Goal: Task Accomplishment & Management: Manage account settings

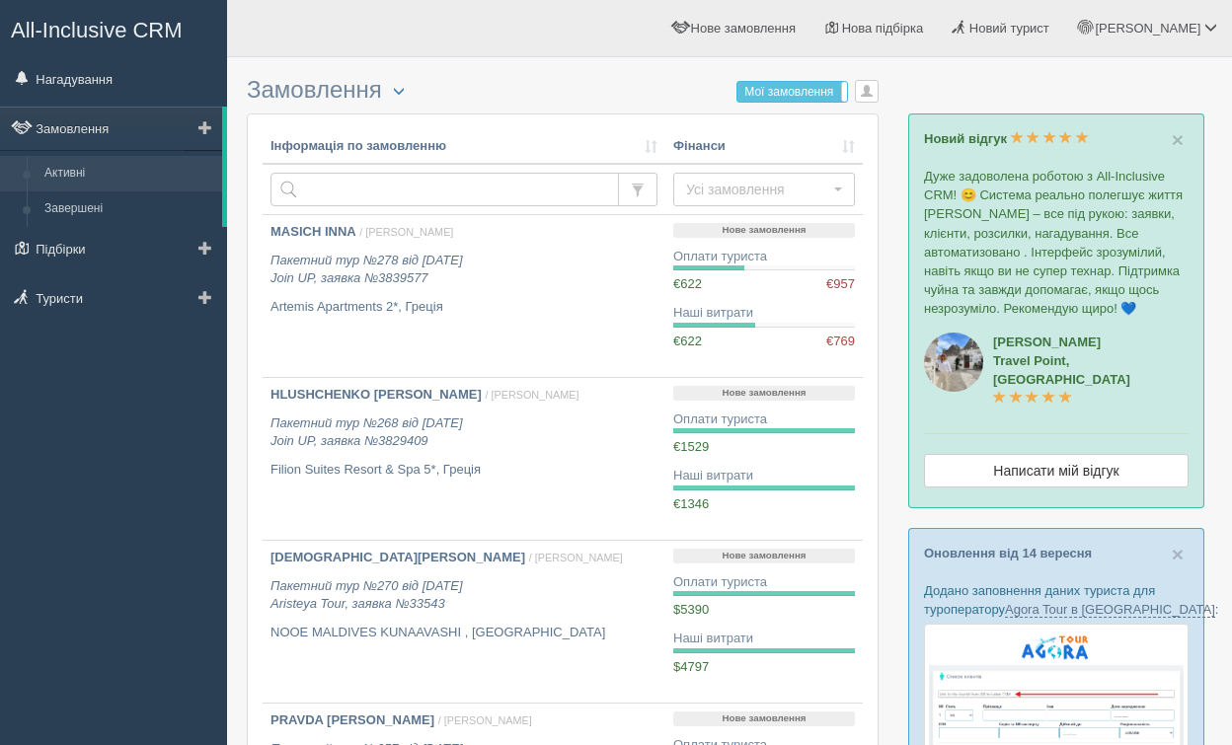
click at [116, 184] on link "Активні" at bounding box center [129, 174] width 187 height 36
click at [114, 163] on link "Активні" at bounding box center [129, 174] width 187 height 36
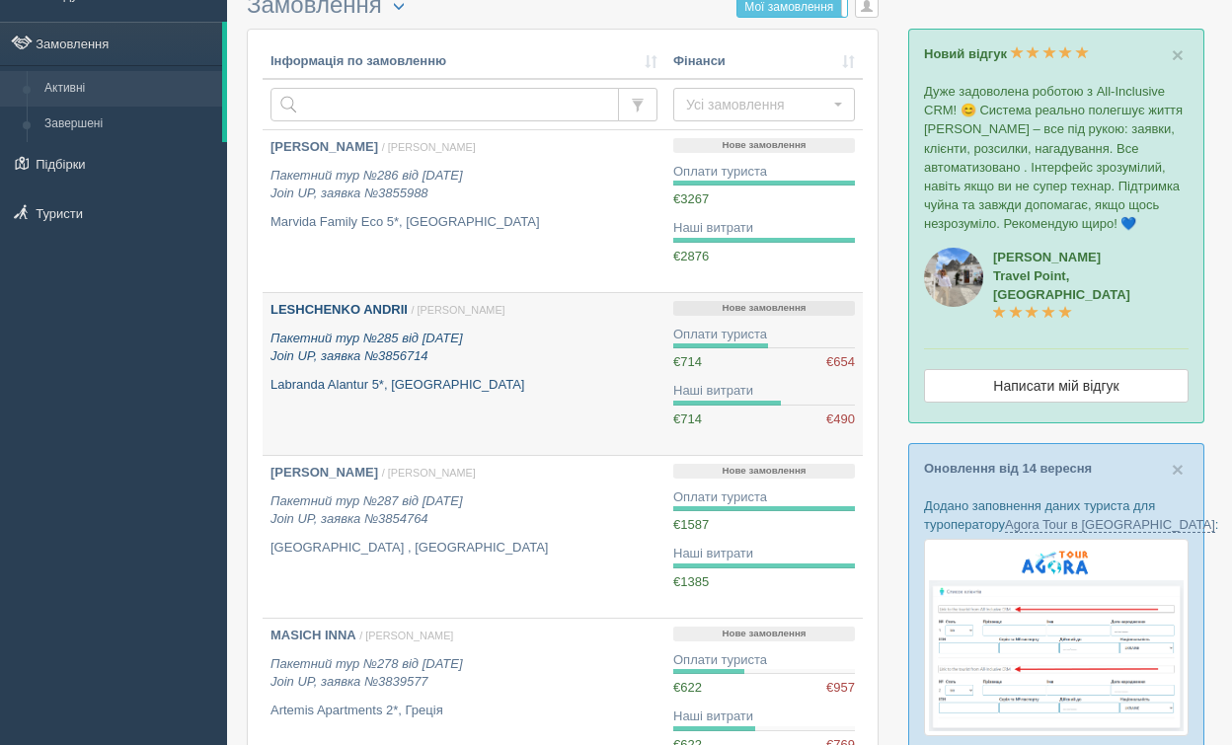
scroll to position [94, 0]
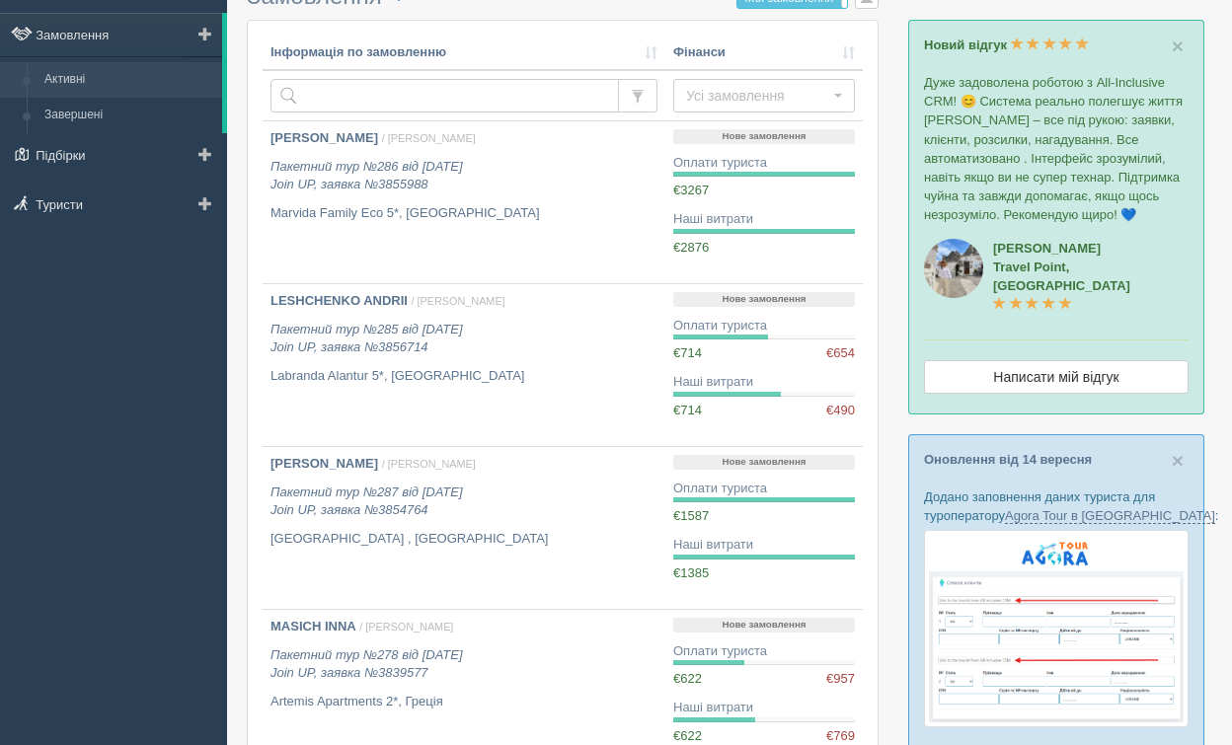
click at [98, 91] on link "Активні" at bounding box center [129, 80] width 187 height 36
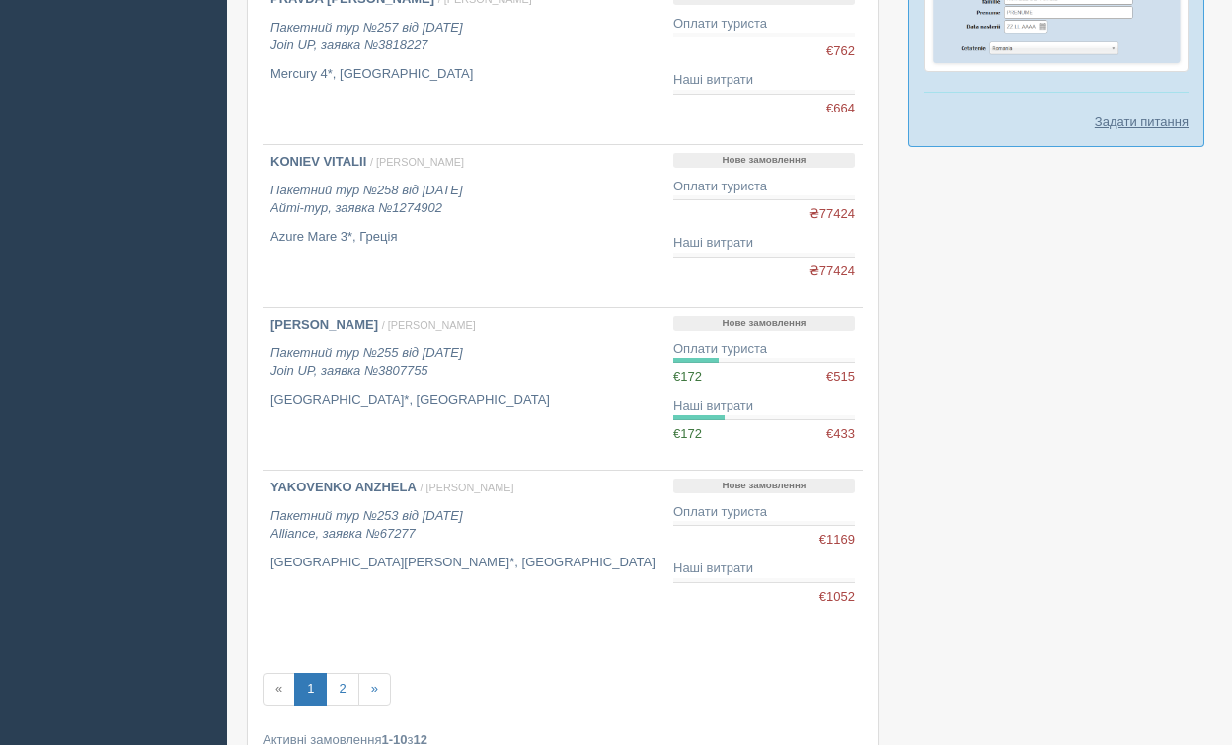
scroll to position [1213, 0]
click at [342, 695] on link "2" at bounding box center [342, 686] width 33 height 33
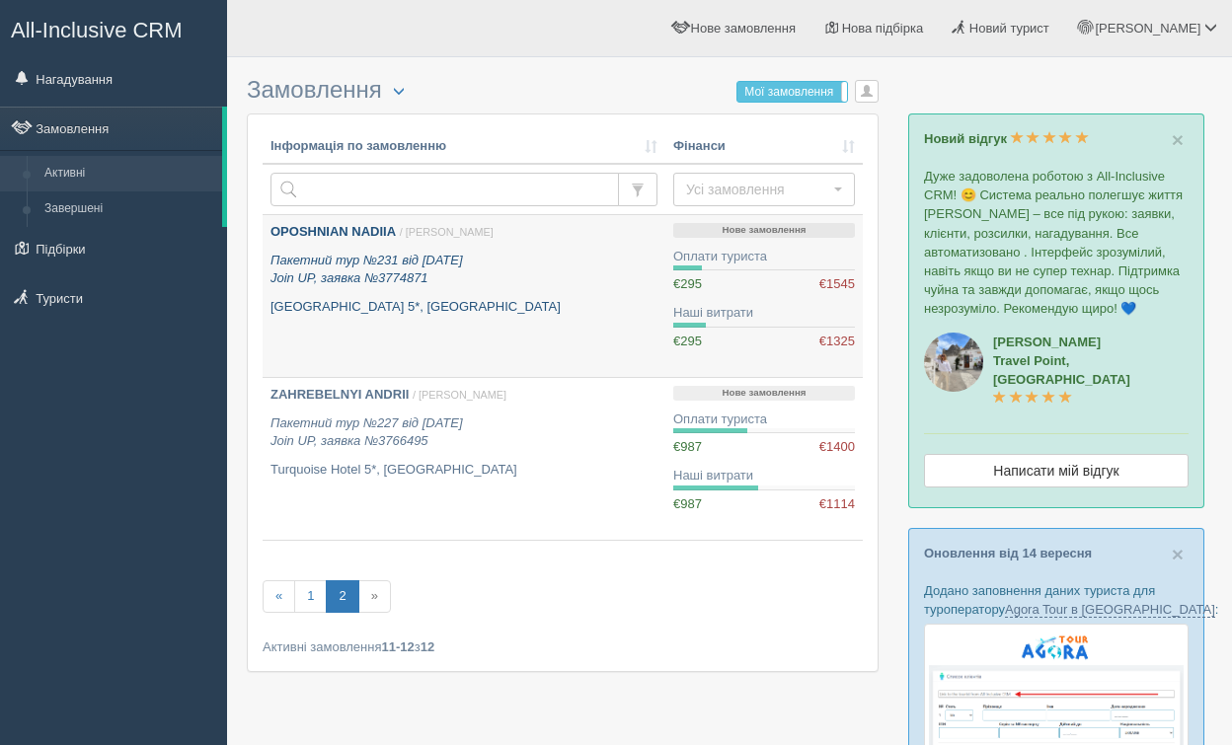
click at [399, 285] on icon "Пакетний тур №231 від [DATE] Join UP, заявка №3774871" at bounding box center [366, 270] width 192 height 34
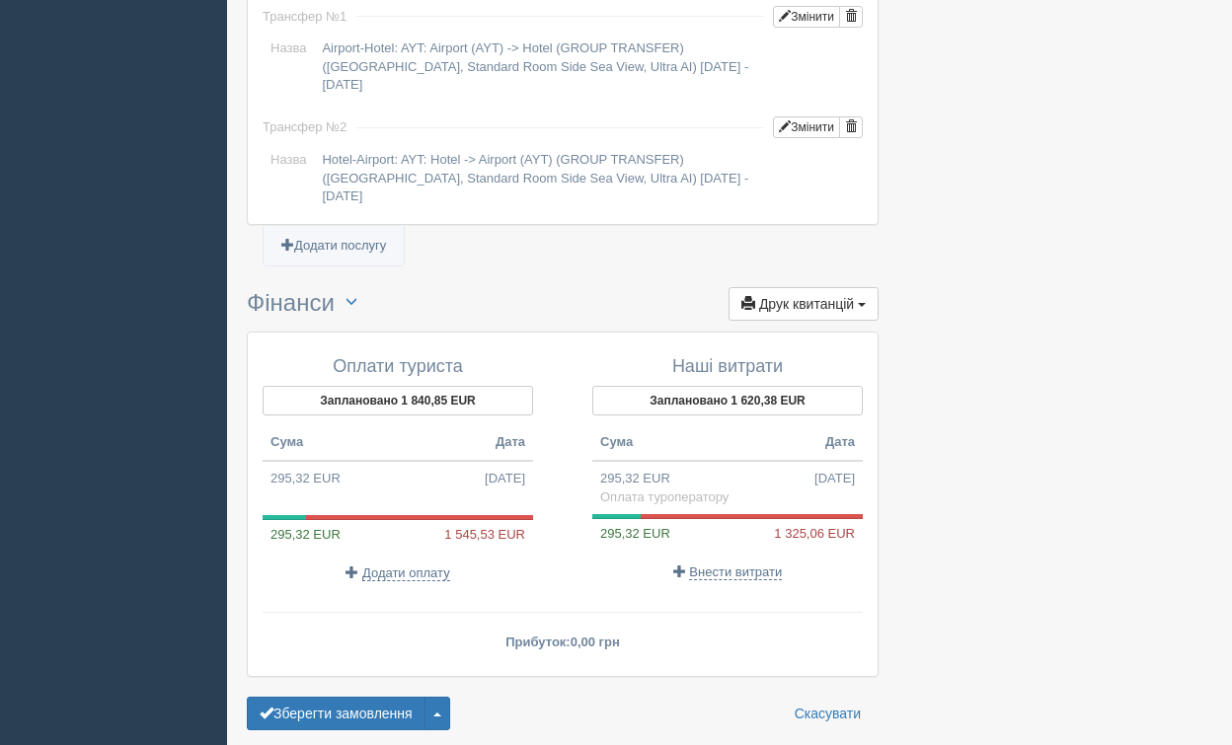
scroll to position [1983, 0]
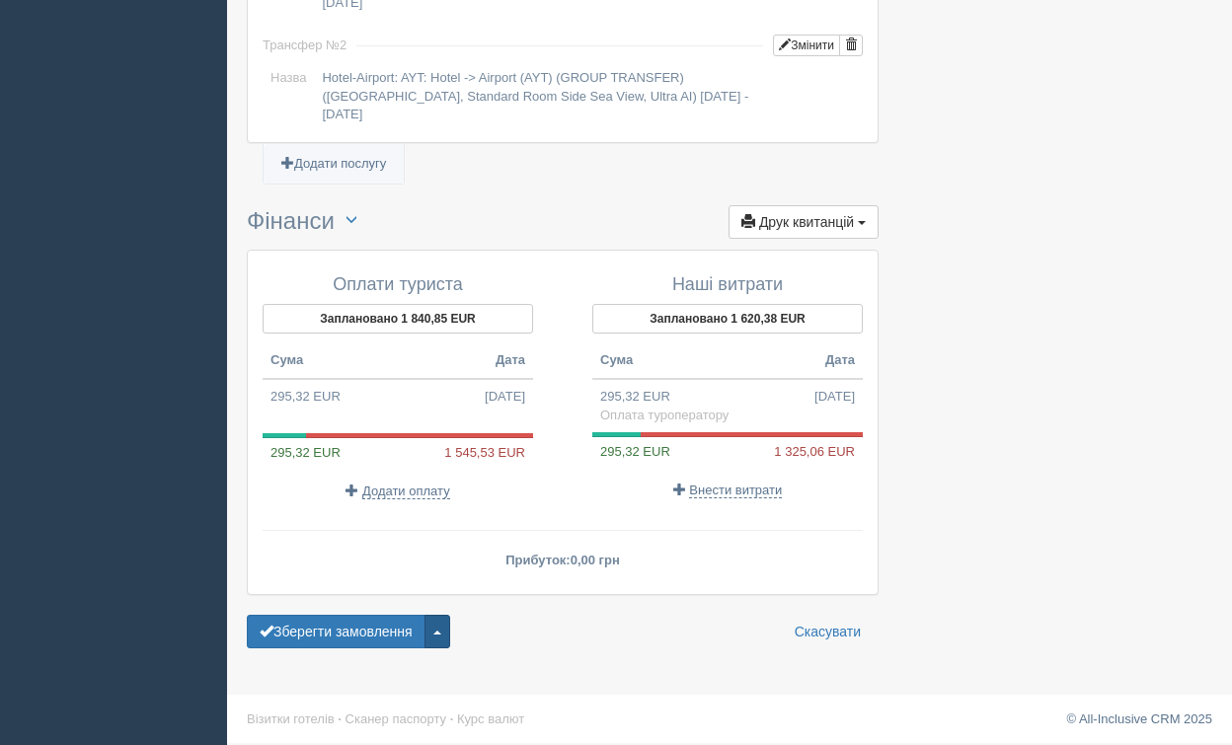
click at [443, 634] on button "button" at bounding box center [437, 632] width 26 height 34
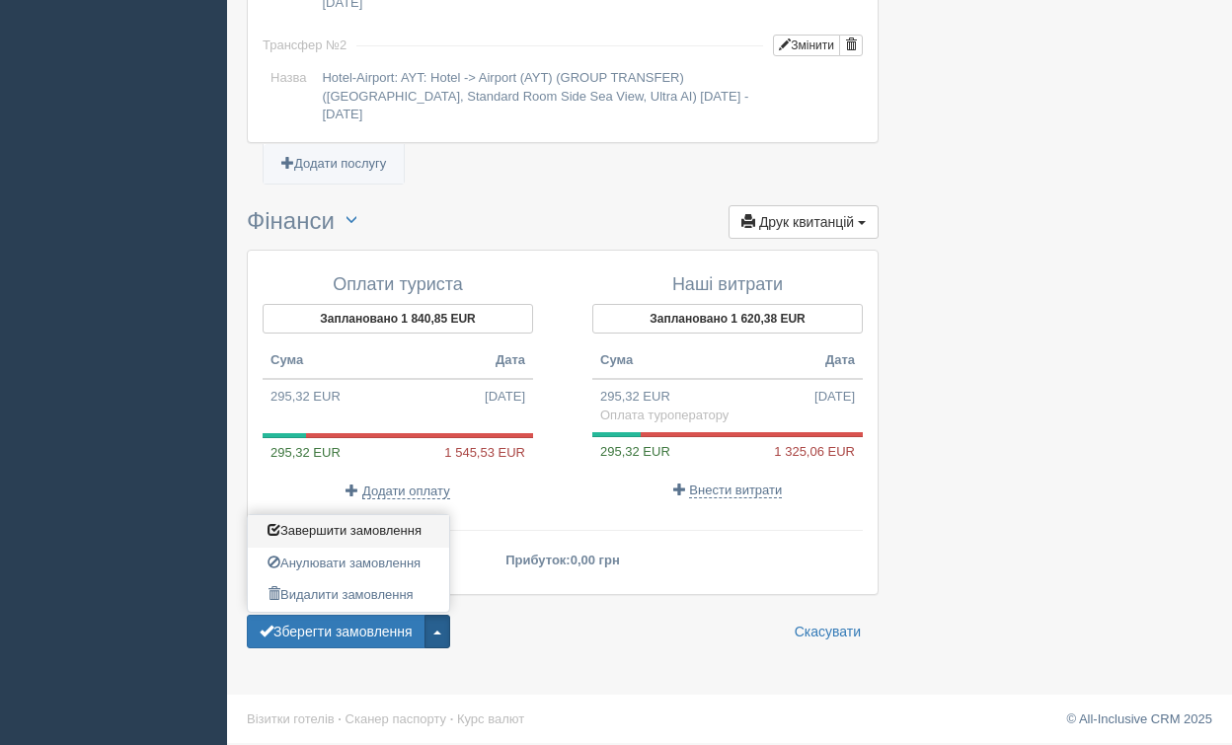
click at [406, 538] on link "Завершити замовлення Активувати замовлення" at bounding box center [348, 531] width 201 height 33
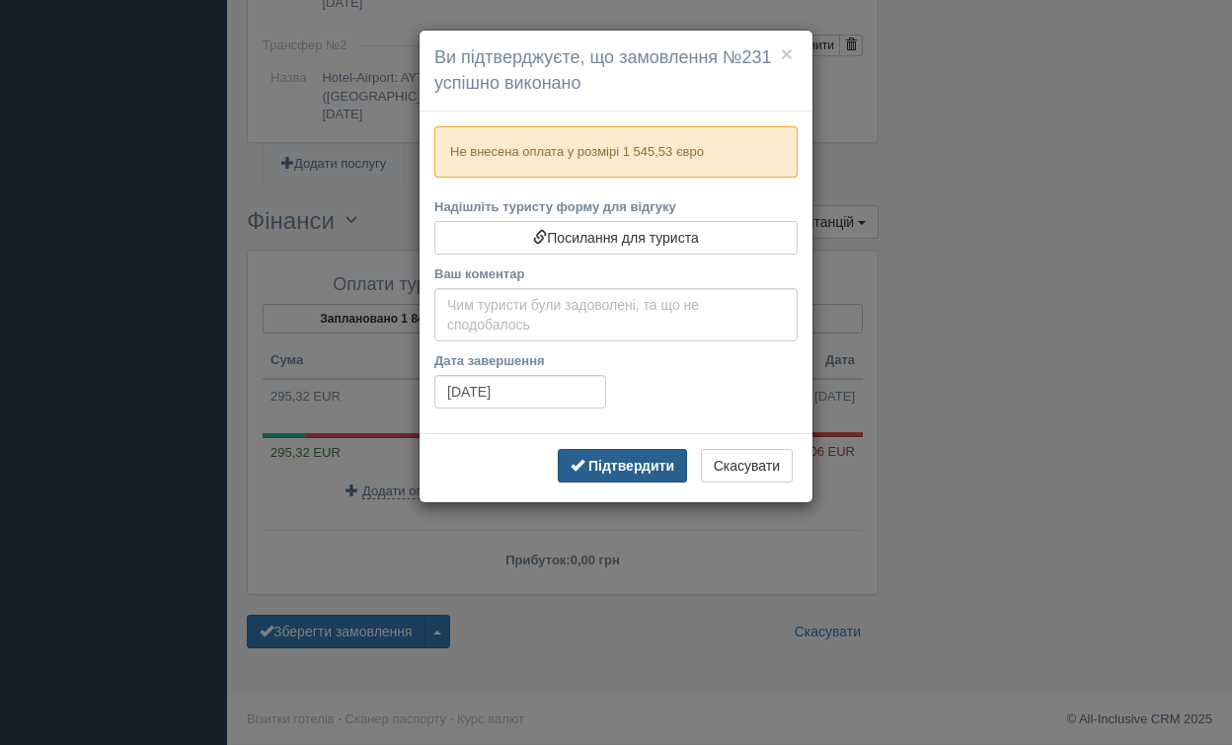
click at [640, 458] on b "Підтвердити" at bounding box center [631, 466] width 86 height 16
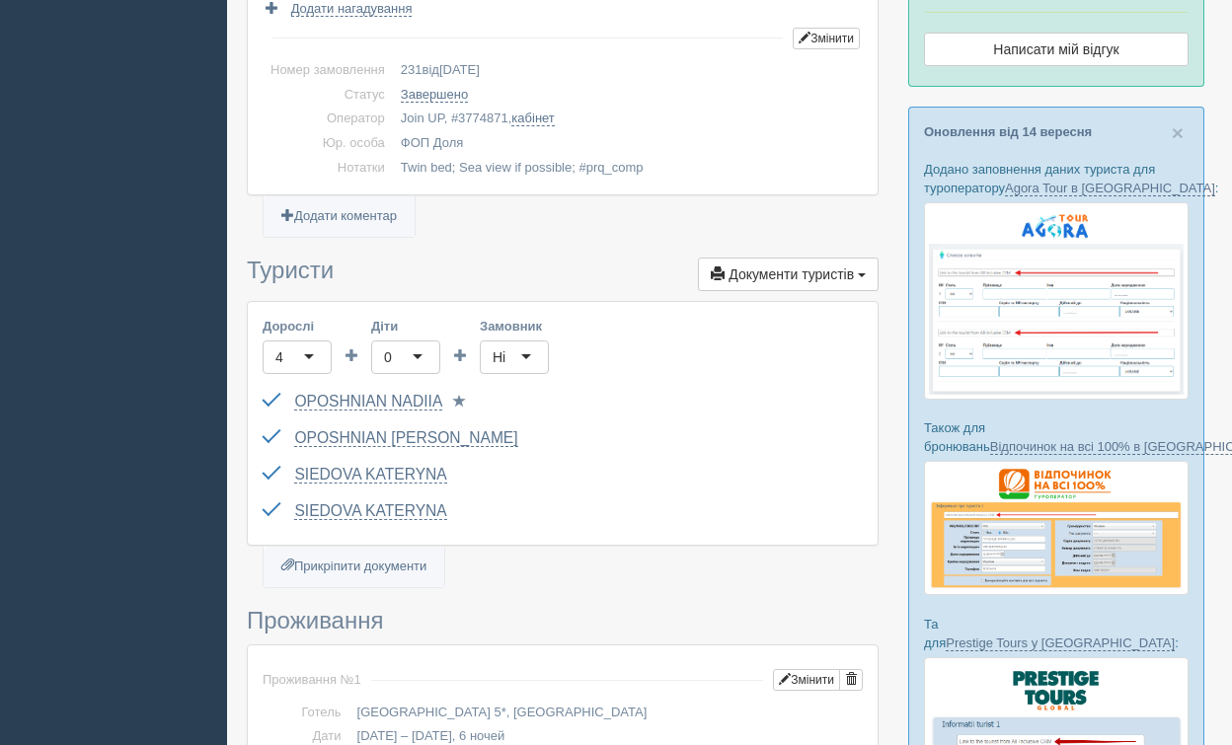
scroll to position [0, 0]
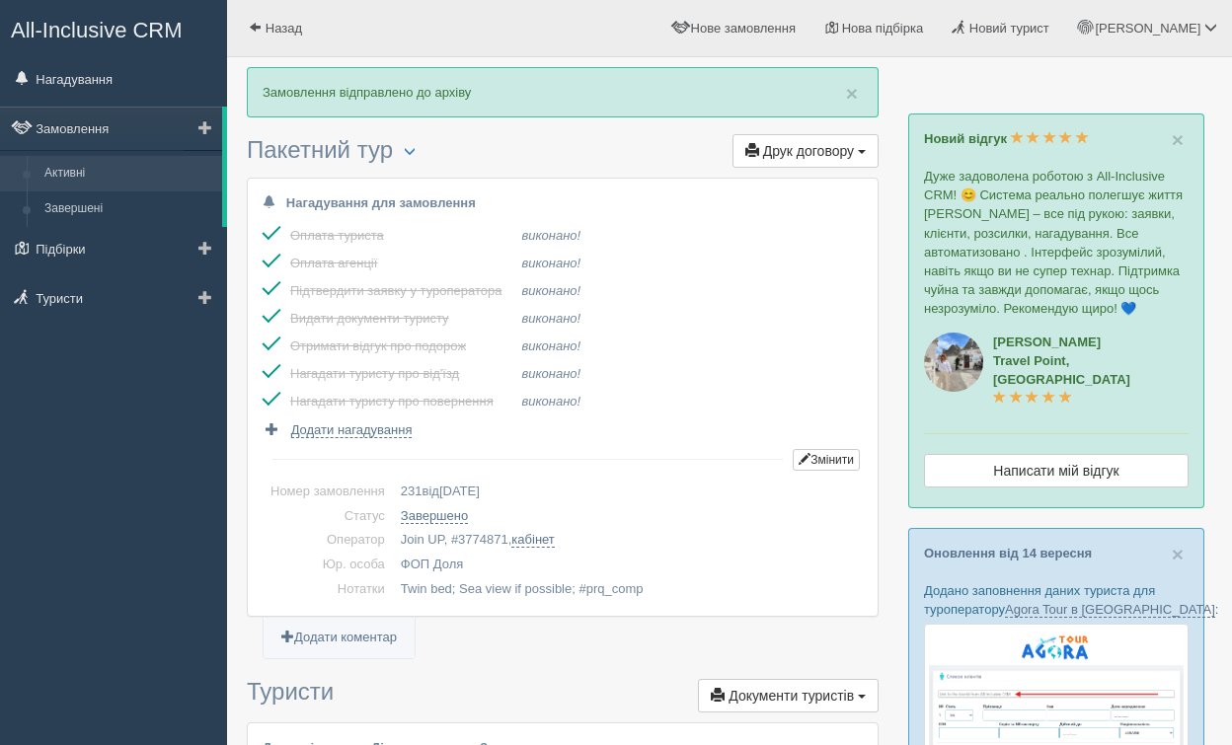
click at [137, 177] on link "Активні" at bounding box center [129, 174] width 187 height 36
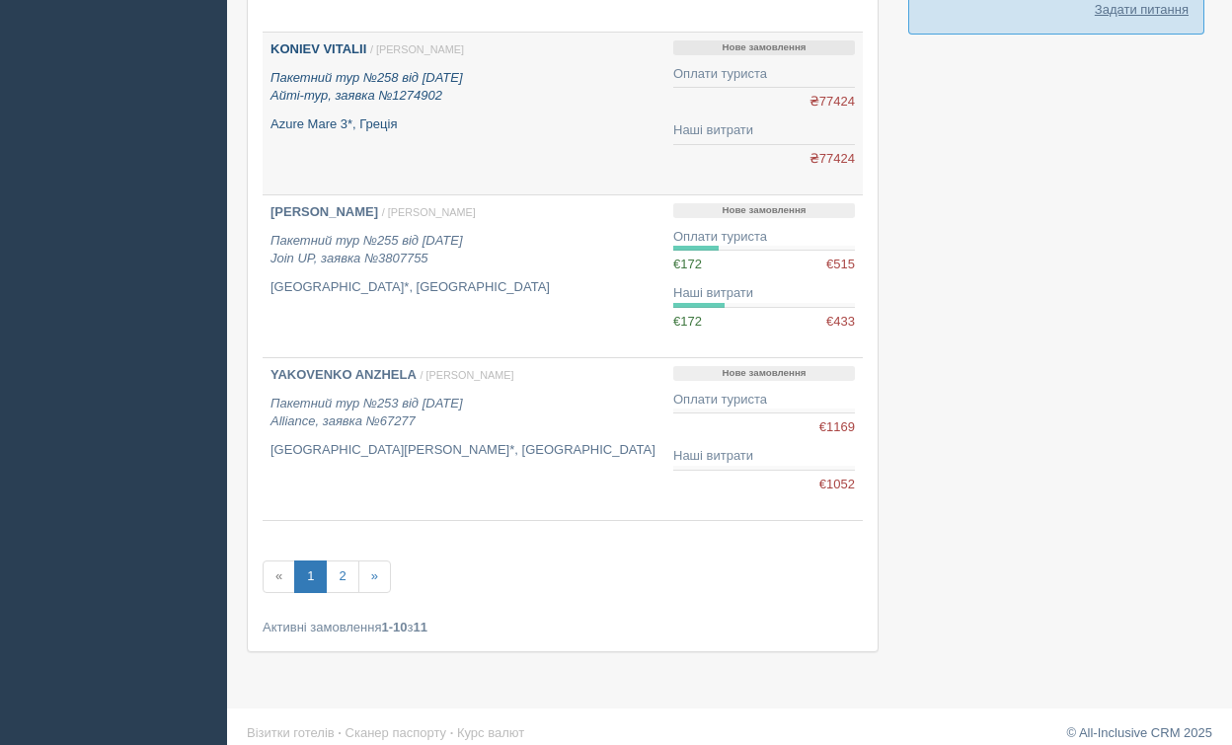
scroll to position [1339, 0]
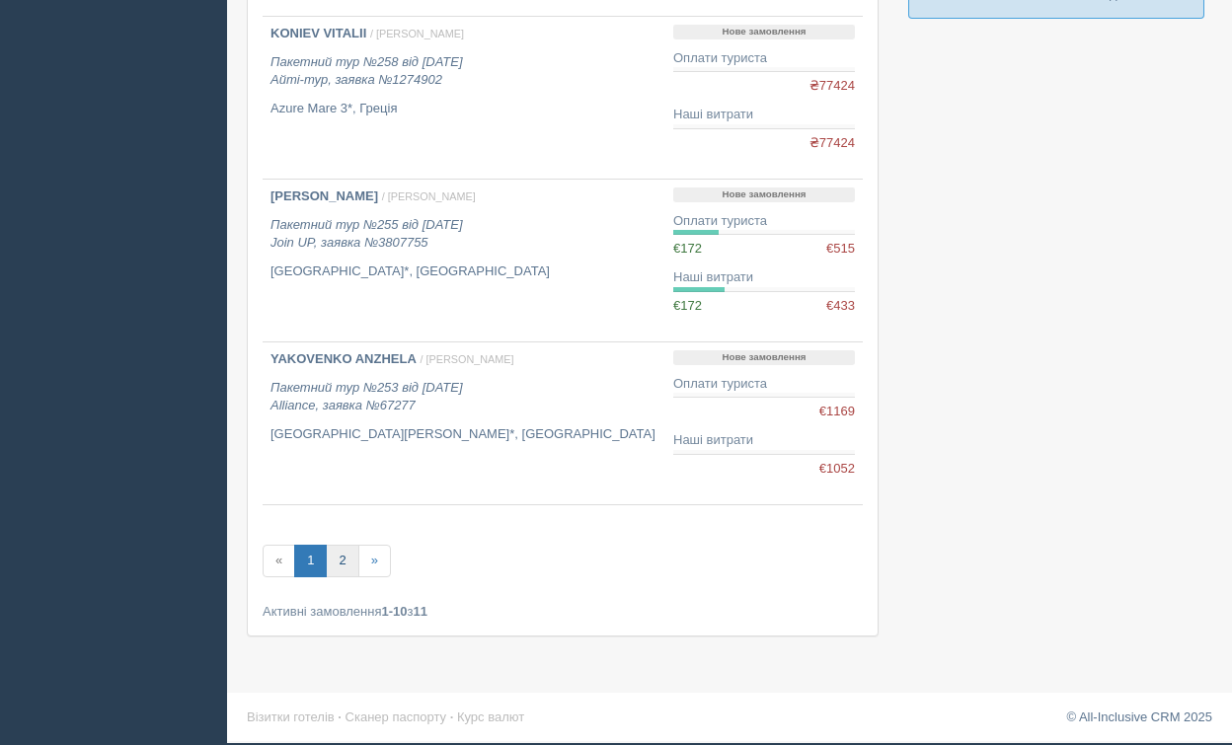
click at [343, 564] on link "2" at bounding box center [342, 561] width 33 height 33
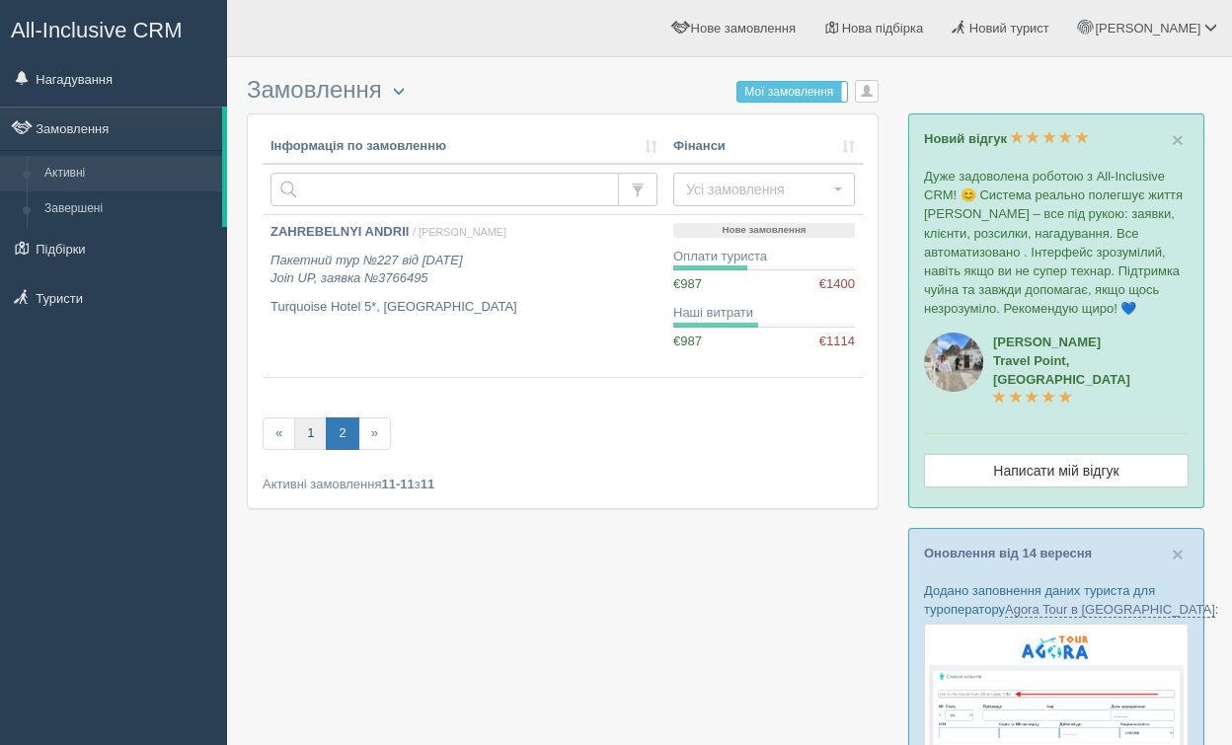
click at [317, 433] on link "1" at bounding box center [310, 434] width 33 height 33
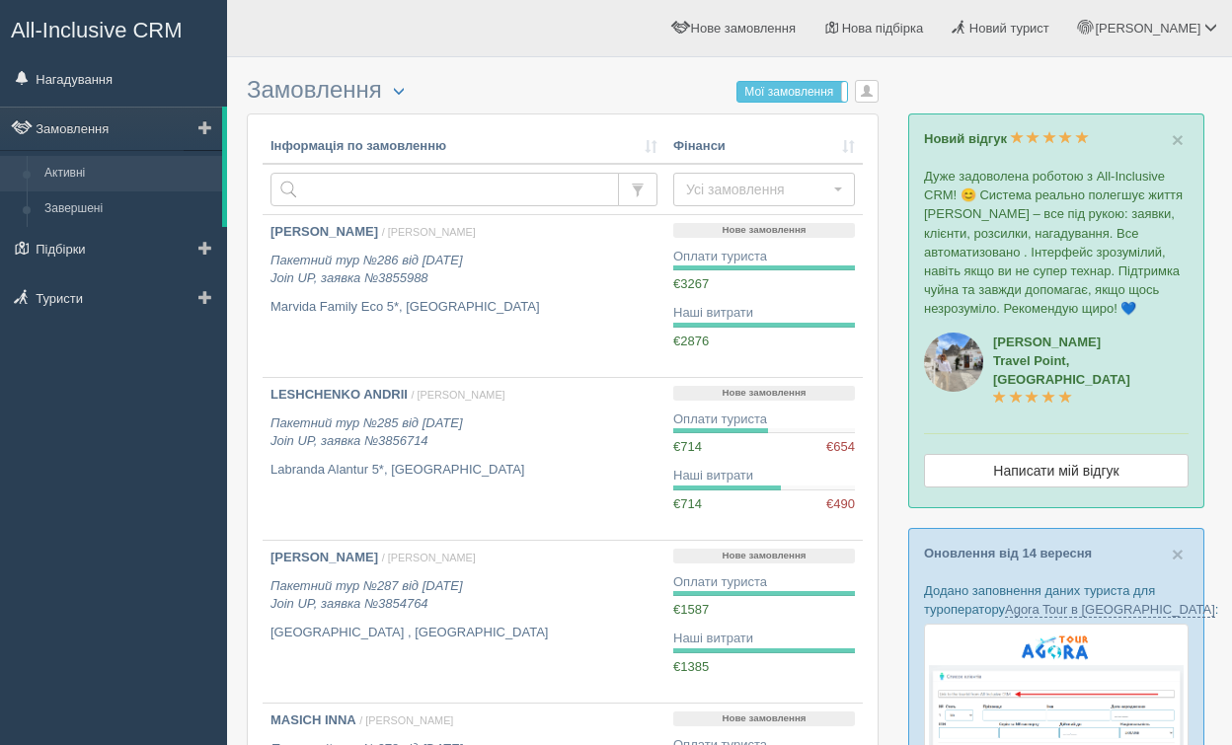
click at [125, 176] on link "Активні" at bounding box center [129, 174] width 187 height 36
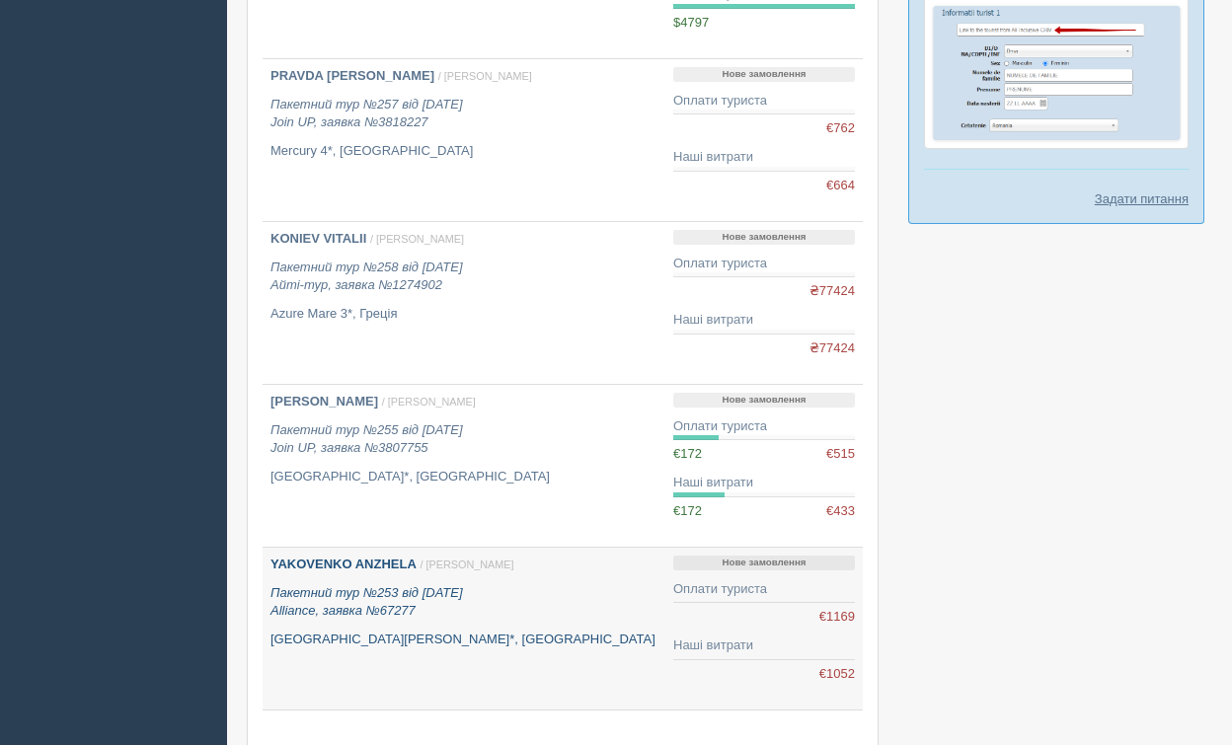
scroll to position [1339, 0]
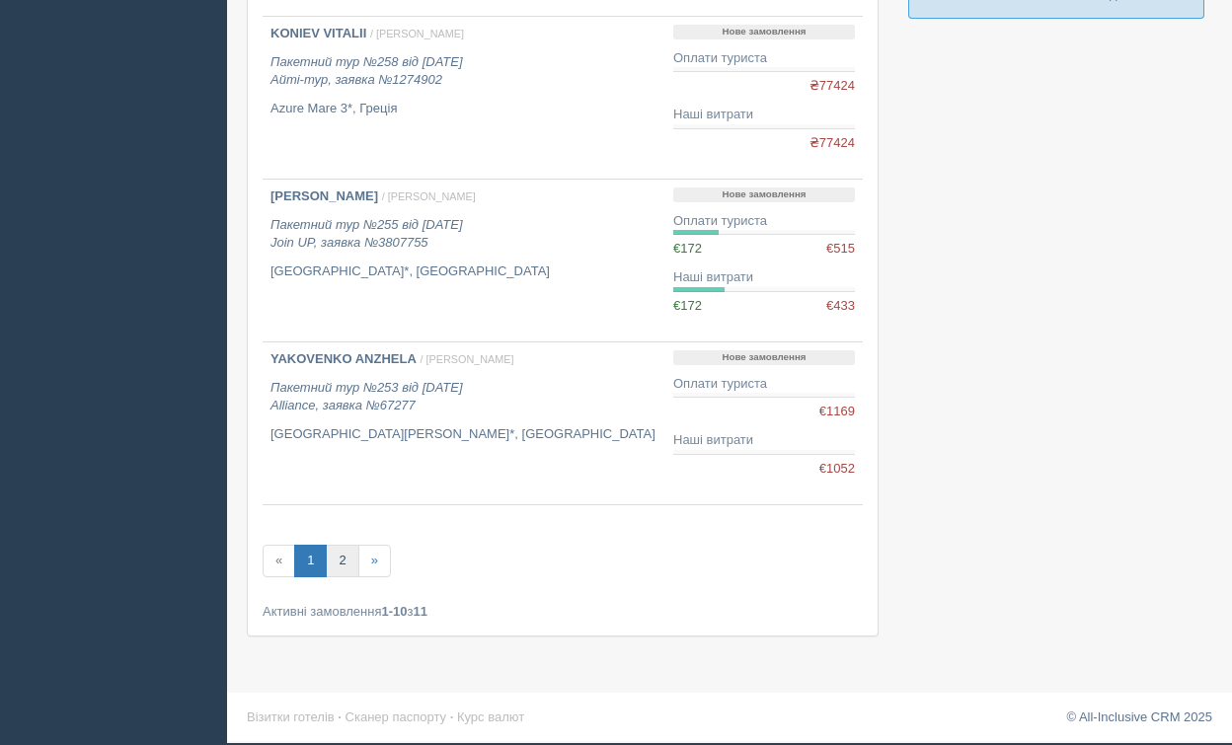
click at [338, 573] on link "2" at bounding box center [342, 561] width 33 height 33
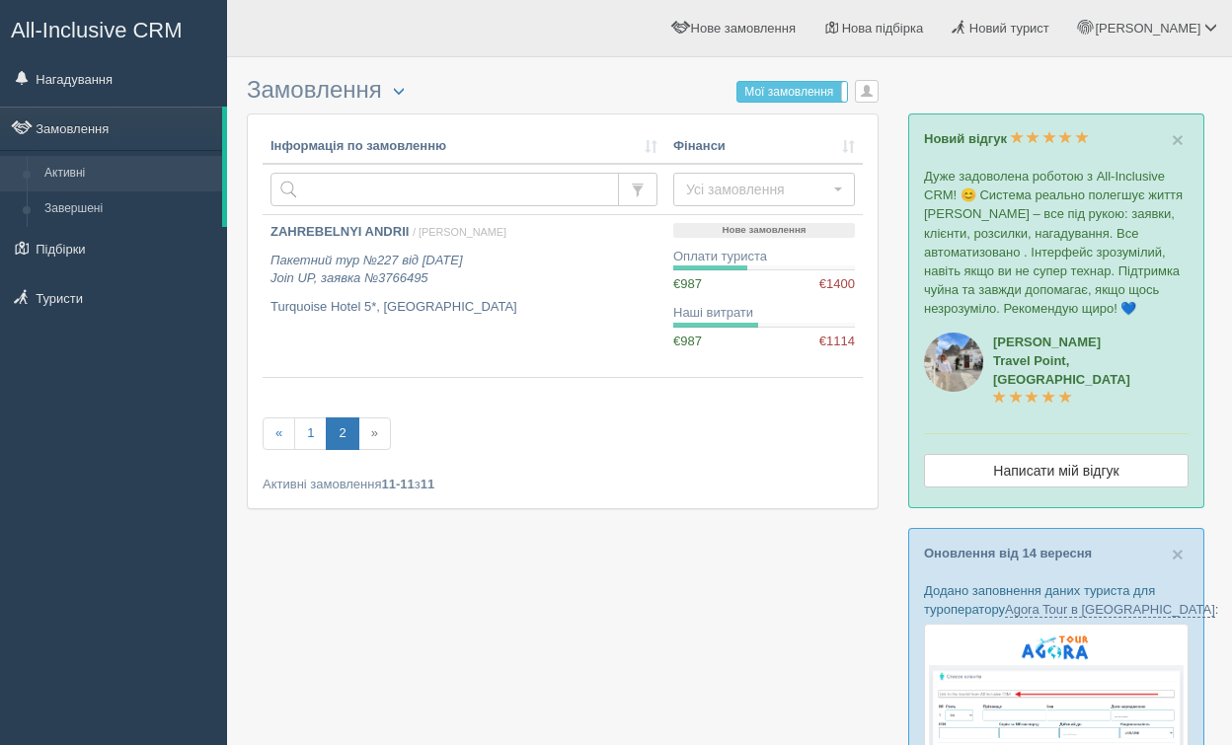
click at [339, 562] on div at bounding box center [729, 722] width 965 height 1310
click at [308, 443] on link "1" at bounding box center [310, 434] width 33 height 33
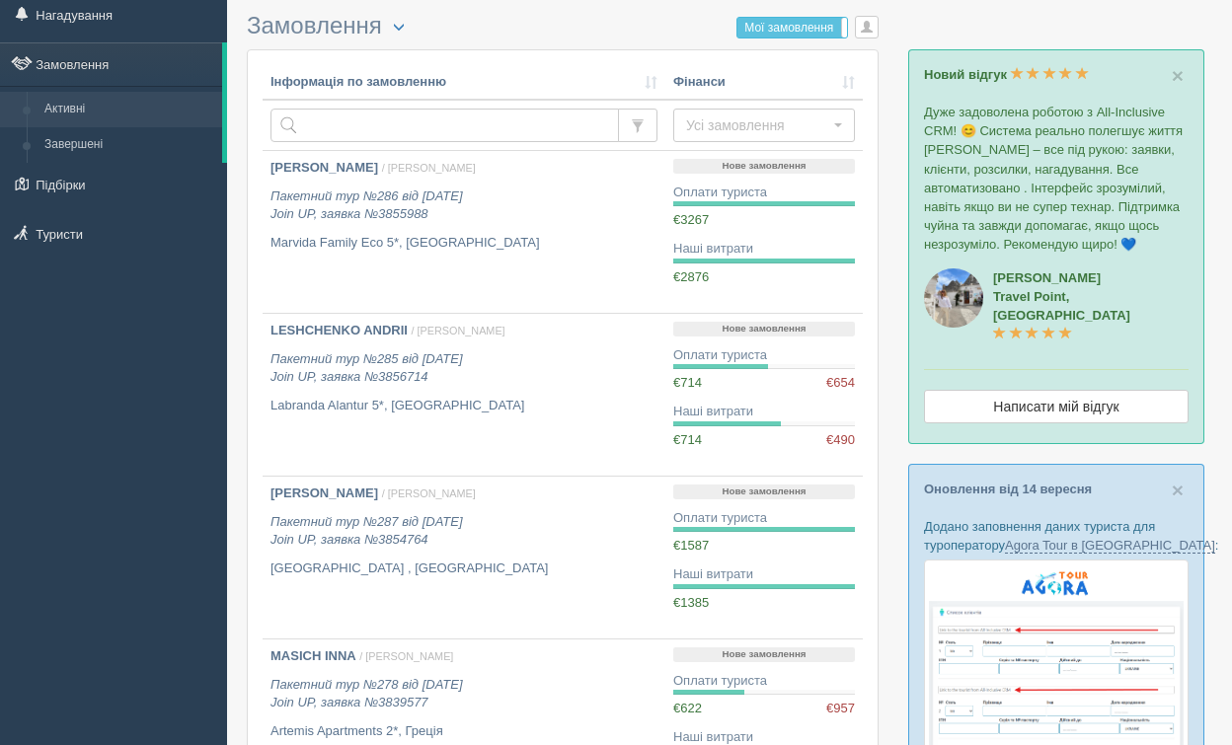
scroll to position [38, 0]
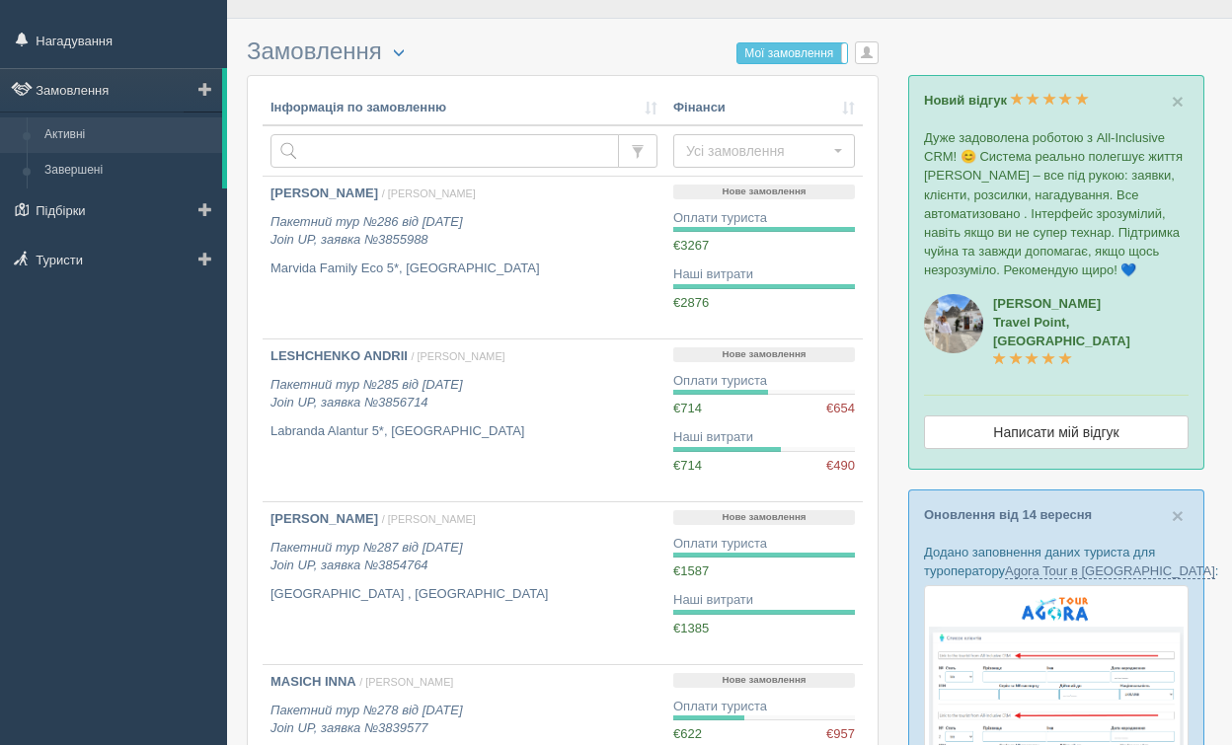
click at [93, 128] on link "Активні" at bounding box center [129, 135] width 187 height 36
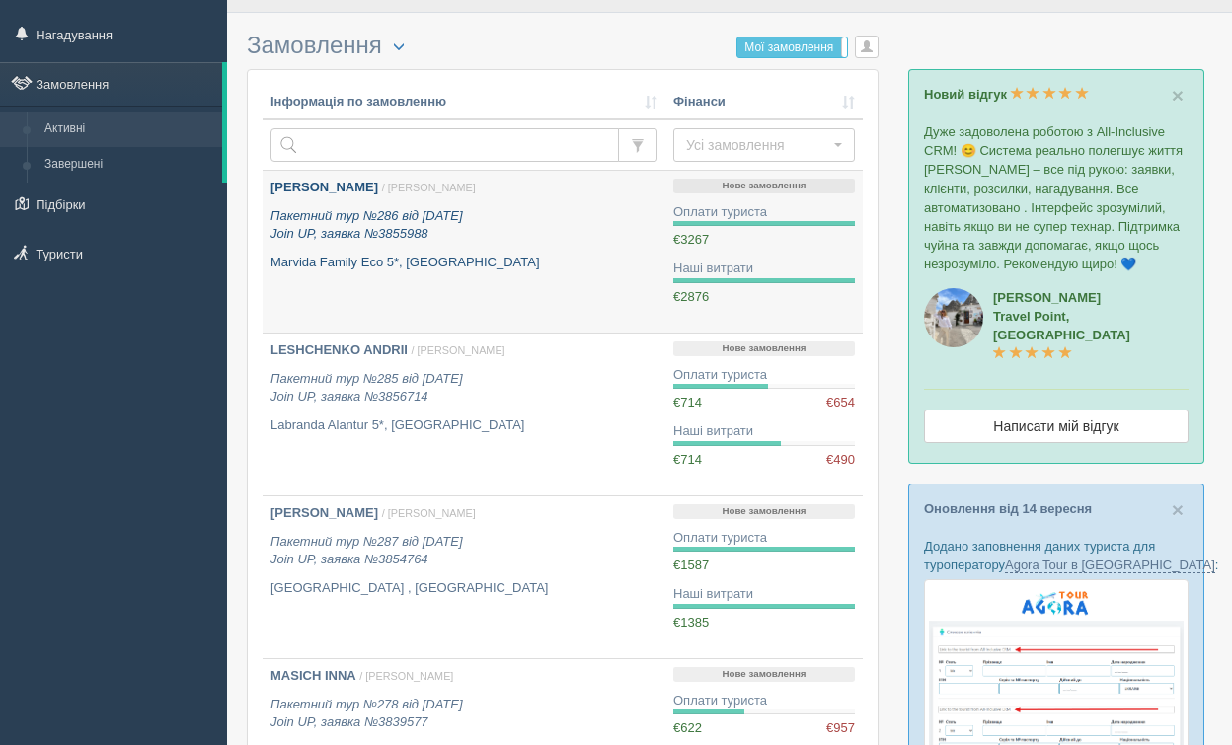
scroll to position [47, 0]
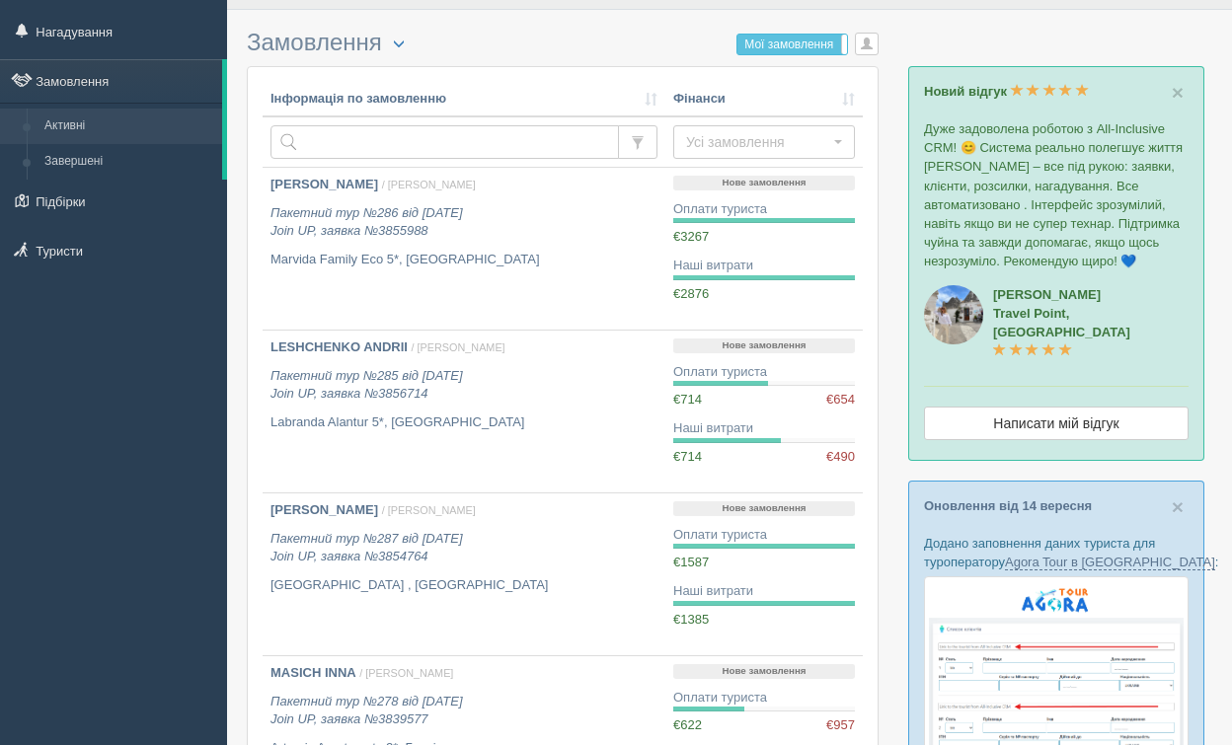
click at [435, 124] on td at bounding box center [464, 141] width 403 height 51
click at [428, 151] on input "text" at bounding box center [444, 142] width 348 height 34
type input "oposh"
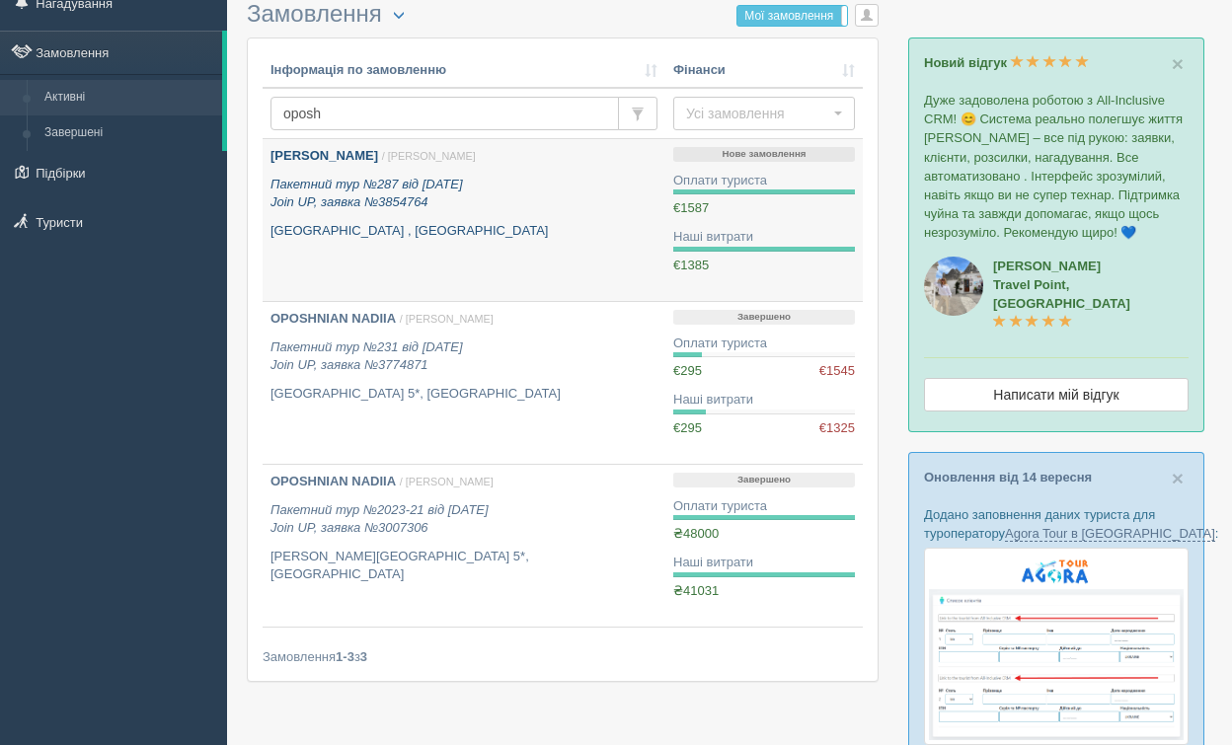
scroll to position [82, 0]
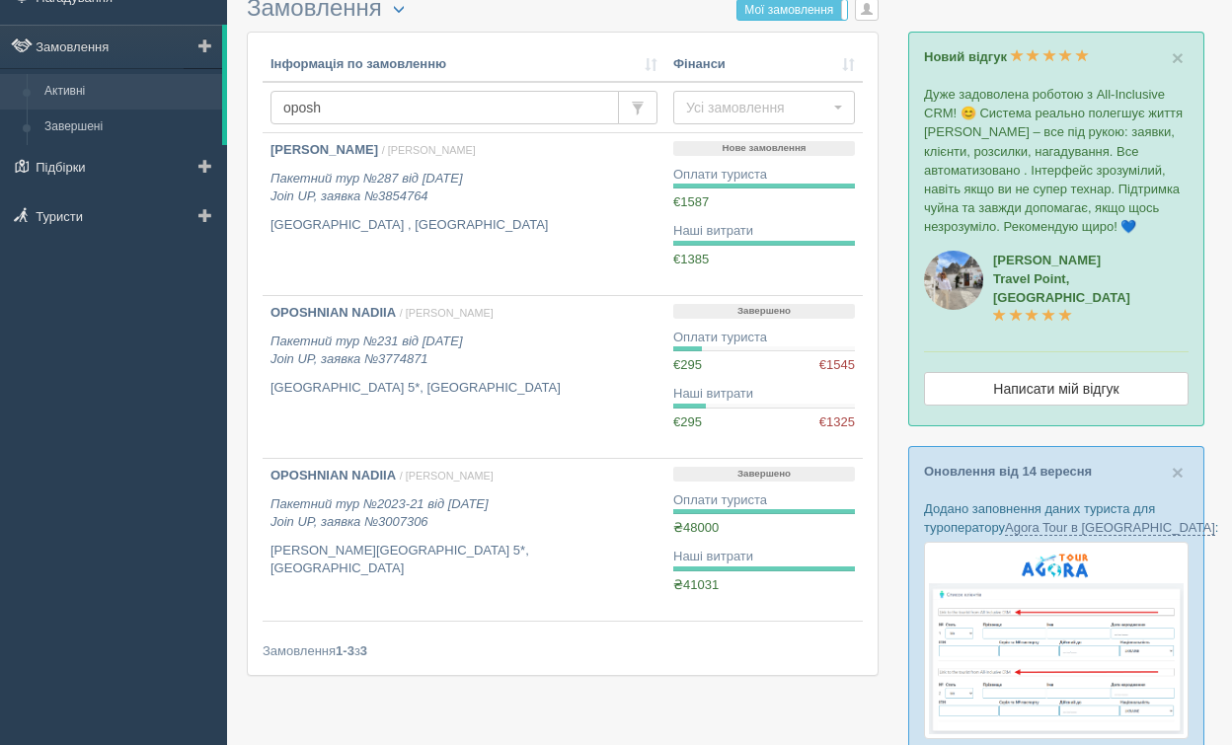
click at [92, 96] on link "Активні" at bounding box center [129, 92] width 187 height 36
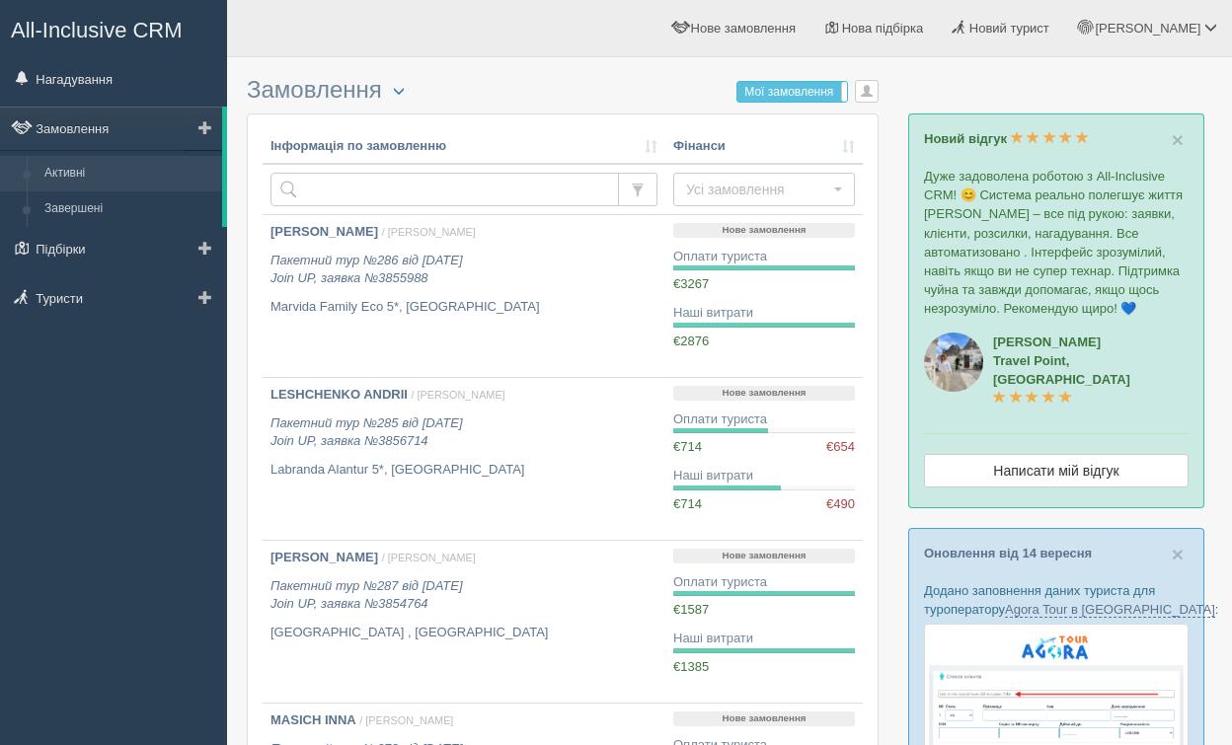
click at [71, 172] on link "Активні" at bounding box center [129, 174] width 187 height 36
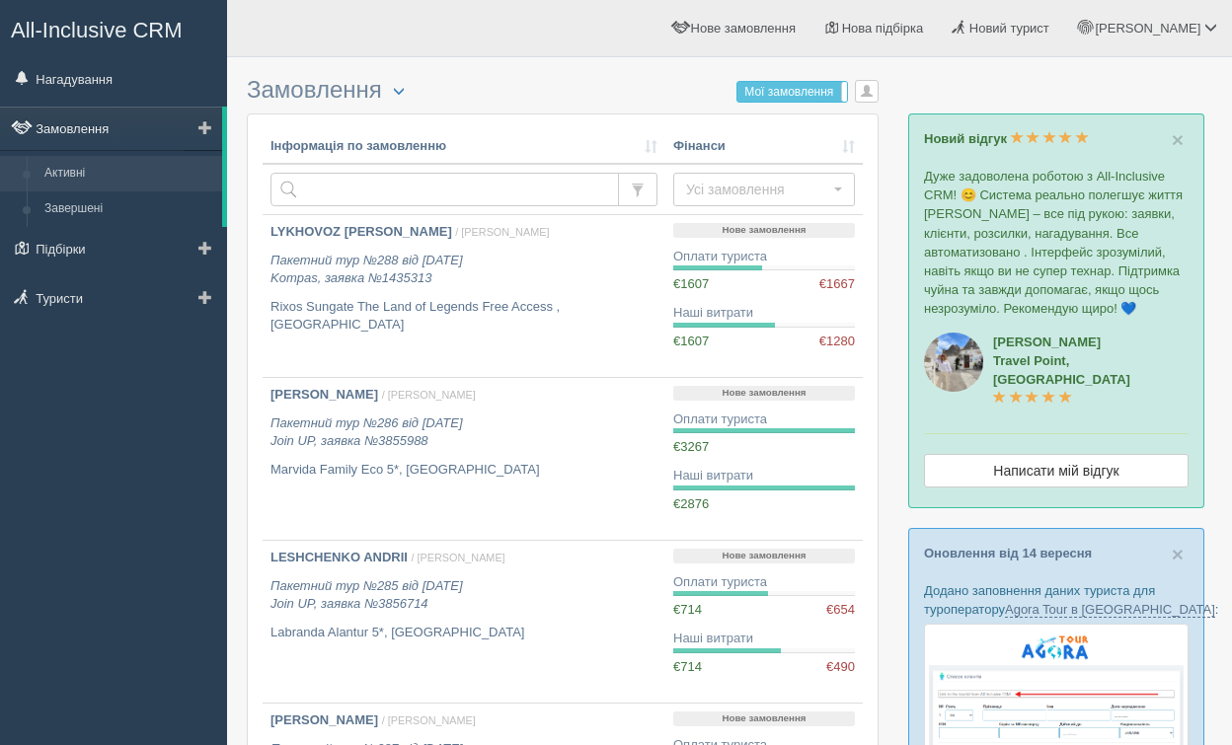
click at [128, 125] on link "Замовлення" at bounding box center [111, 128] width 222 height 43
click at [179, 137] on link "Замовлення" at bounding box center [111, 128] width 222 height 43
click at [213, 135] on link at bounding box center [203, 128] width 38 height 43
click at [123, 70] on link "Нагадування" at bounding box center [113, 78] width 227 height 43
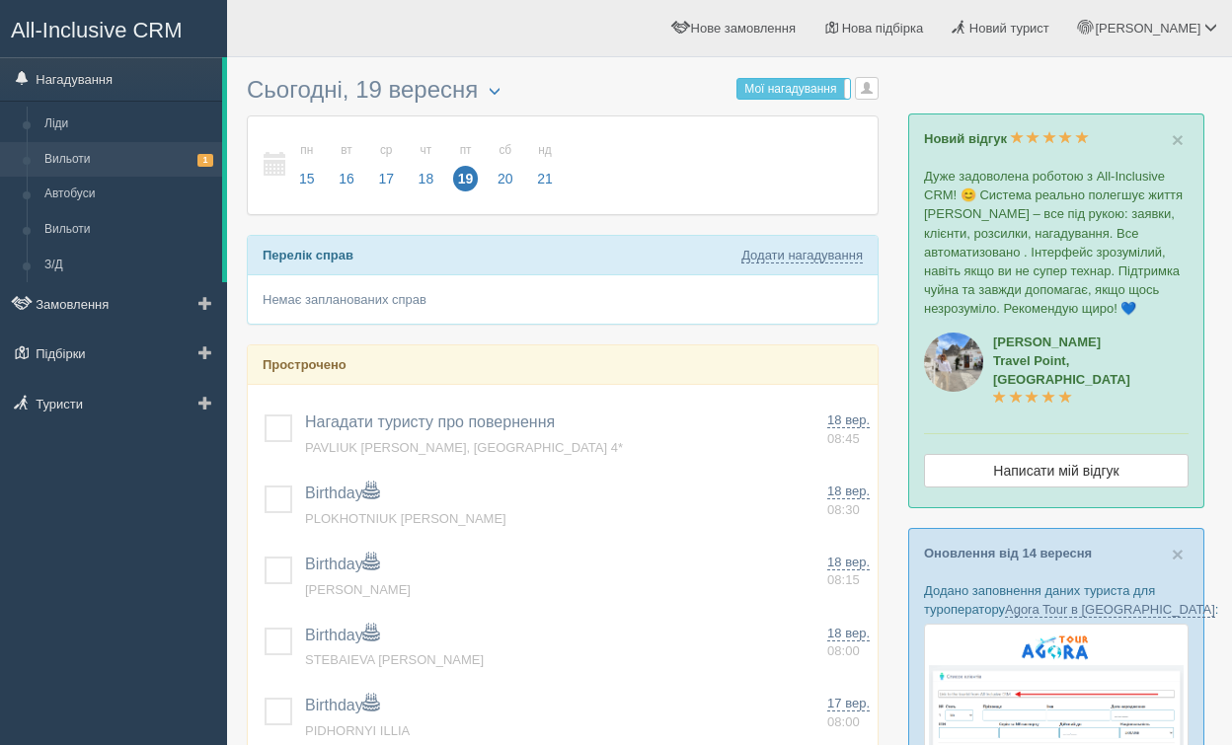
click at [91, 164] on link "Вильоти 1" at bounding box center [129, 160] width 187 height 36
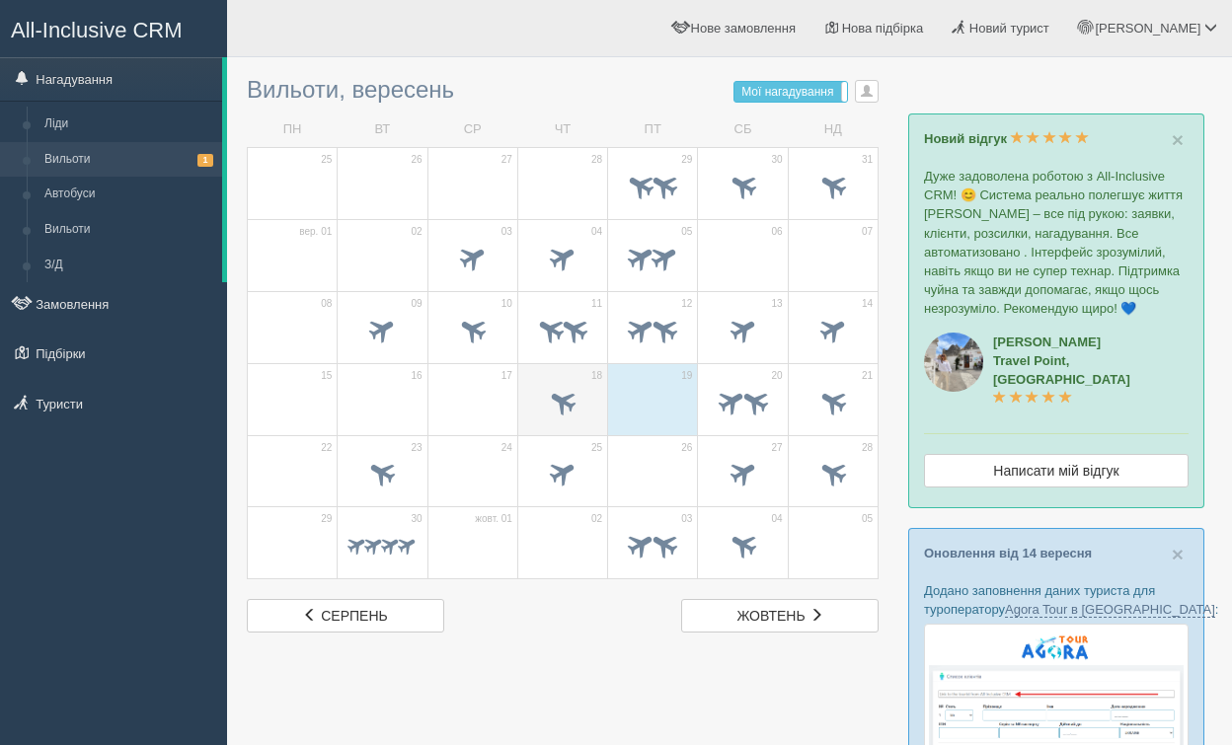
click at [574, 399] on span at bounding box center [563, 401] width 33 height 33
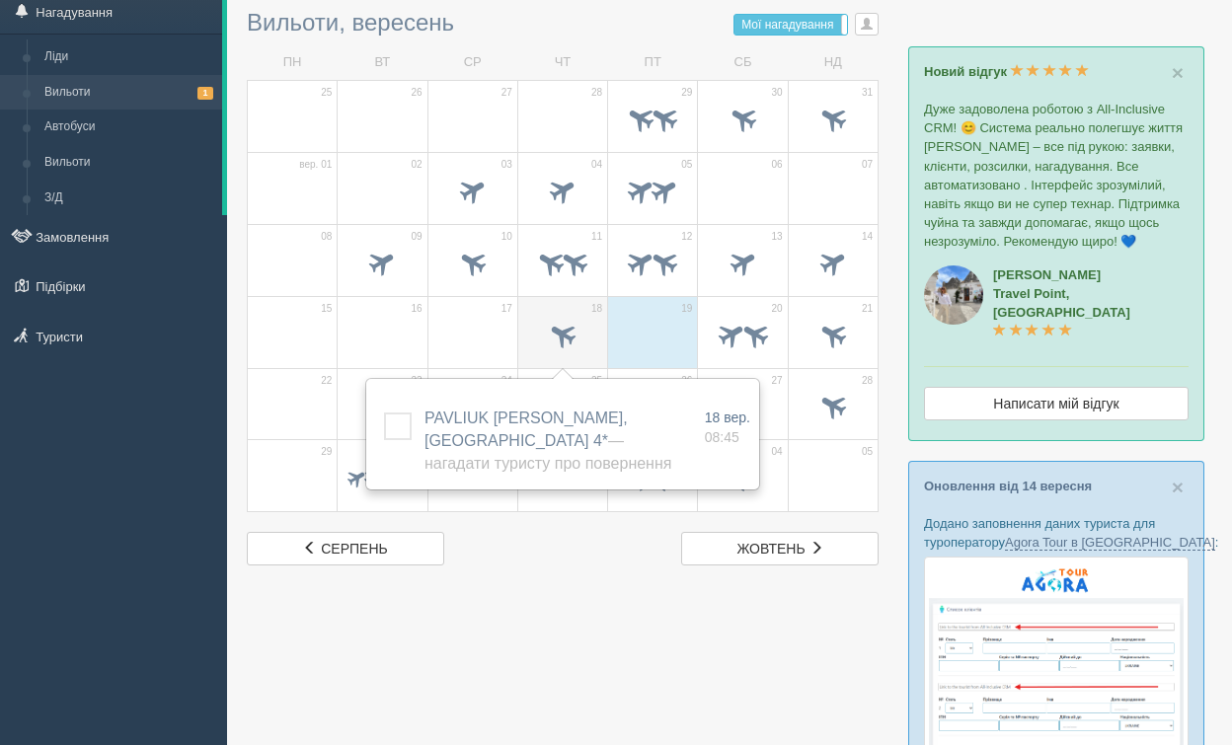
scroll to position [71, 0]
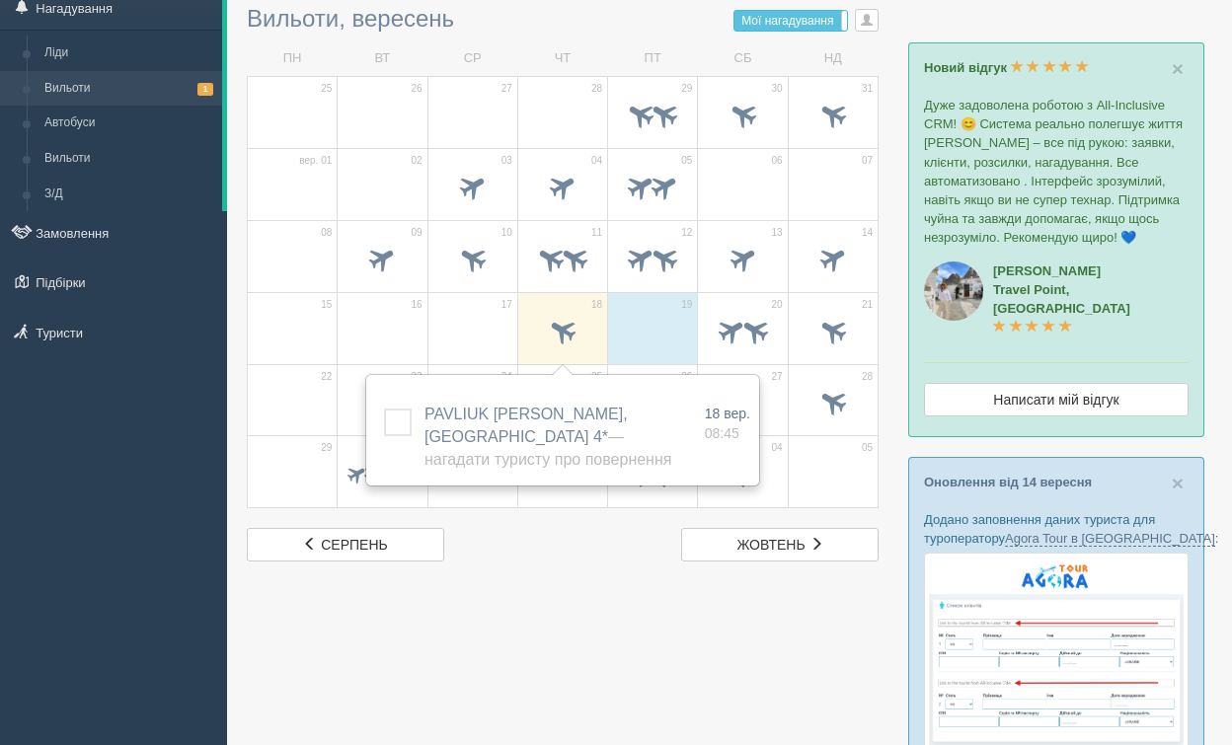
click at [618, 581] on div at bounding box center [729, 651] width 965 height 1310
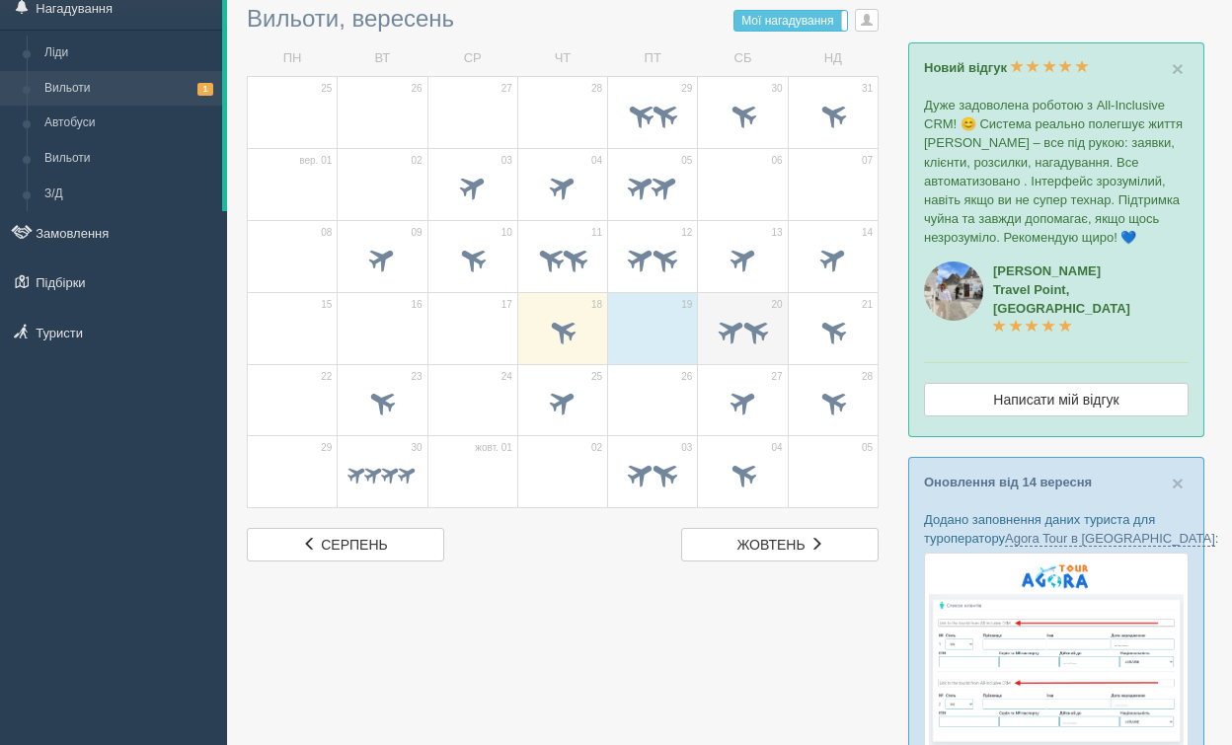
click at [726, 343] on span at bounding box center [731, 330] width 33 height 33
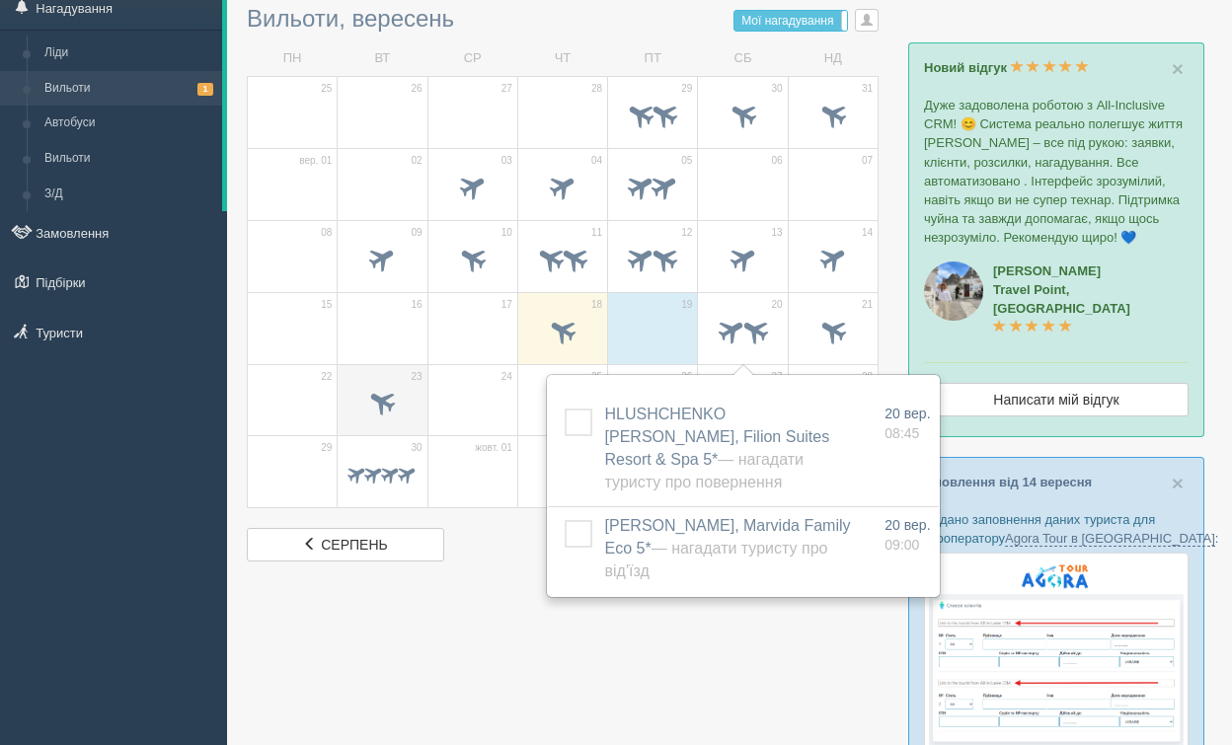
click at [395, 408] on span at bounding box center [382, 402] width 33 height 33
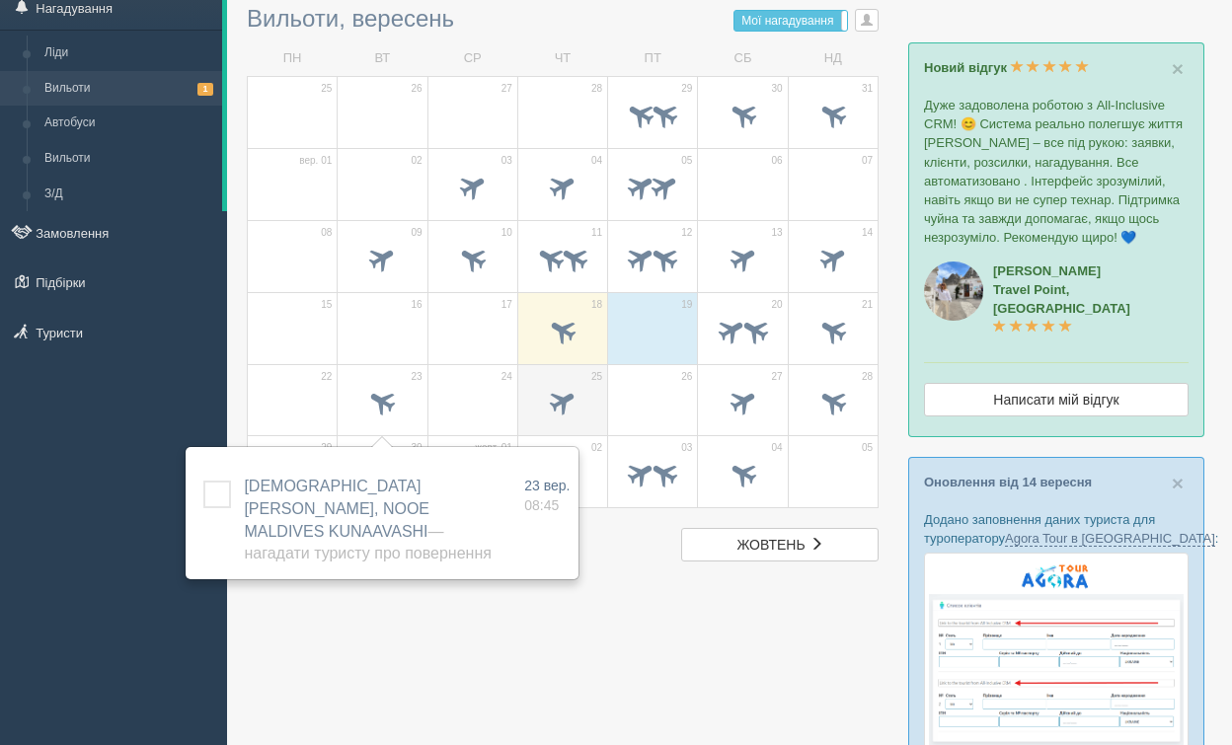
click at [559, 403] on span at bounding box center [563, 402] width 33 height 33
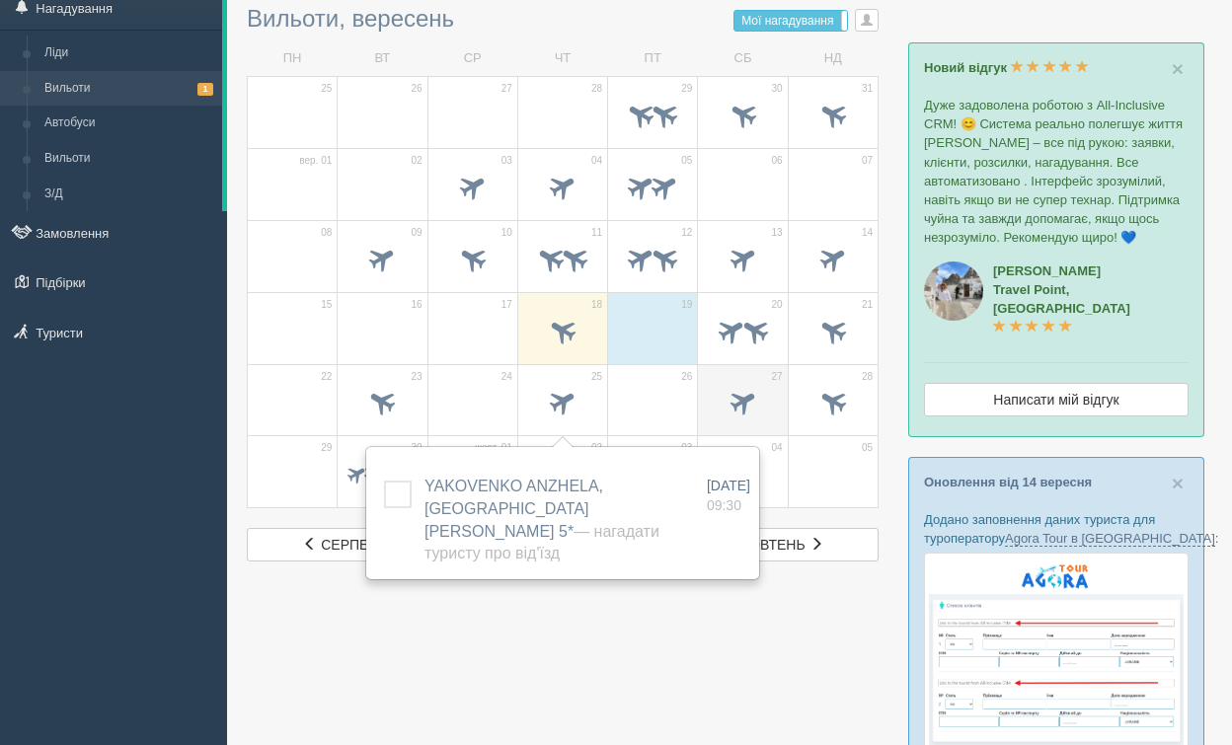
click at [743, 398] on span at bounding box center [742, 402] width 33 height 33
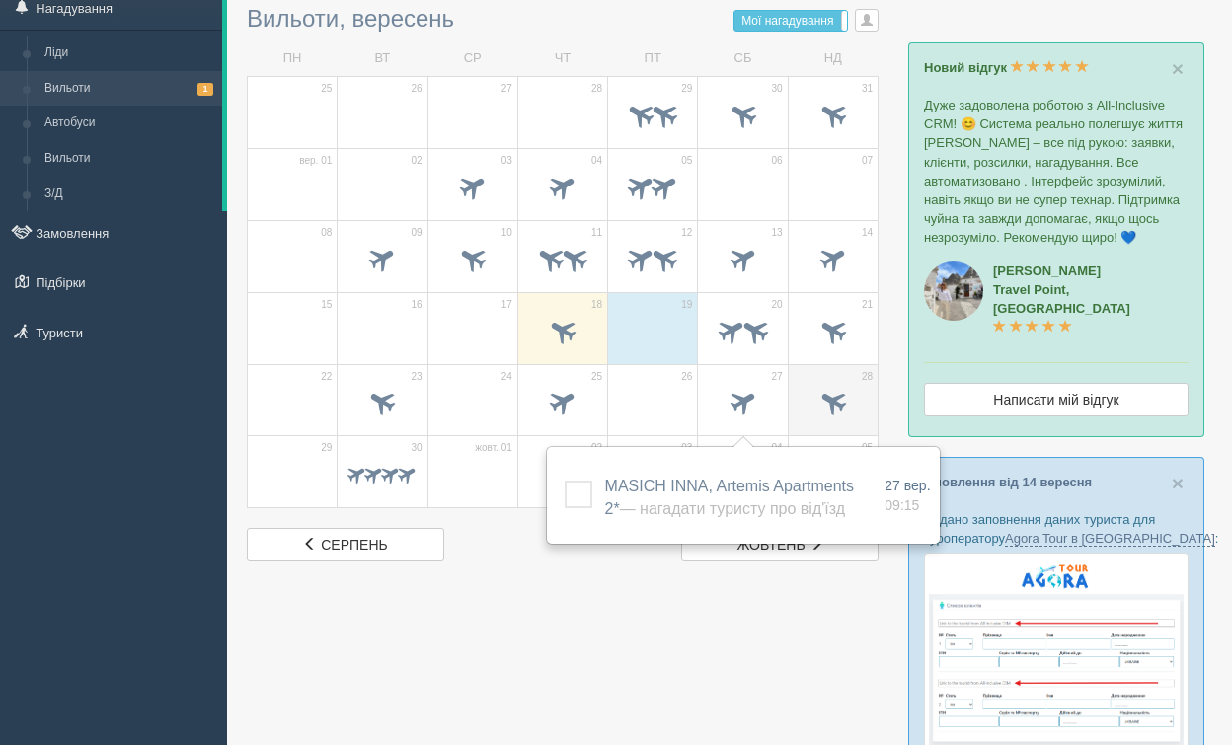
click at [843, 400] on span at bounding box center [832, 402] width 33 height 33
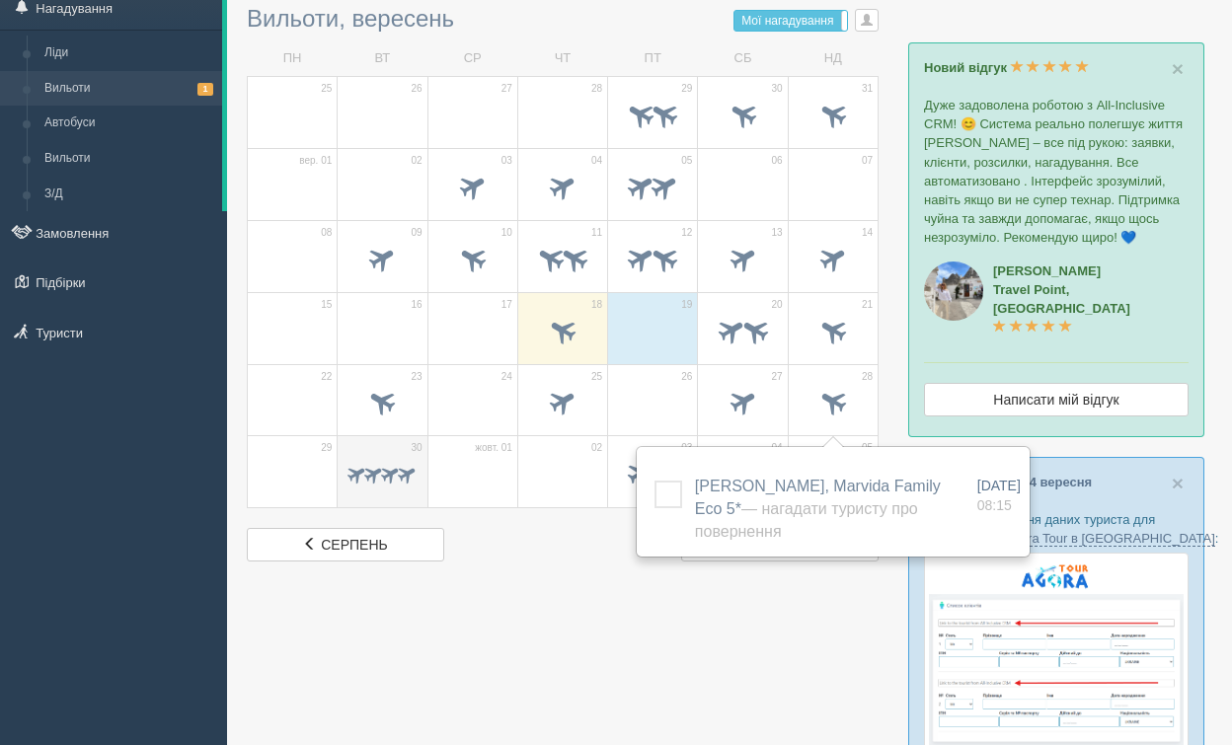
click at [387, 476] on span at bounding box center [390, 474] width 23 height 23
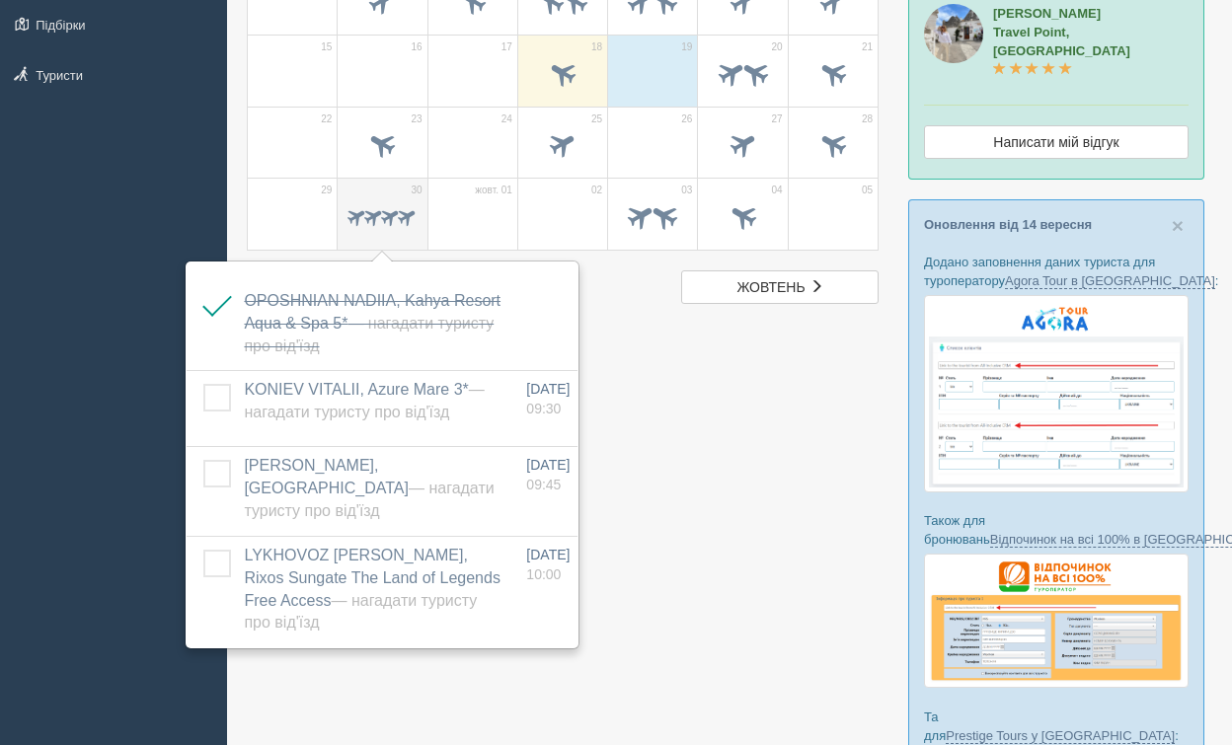
scroll to position [335, 0]
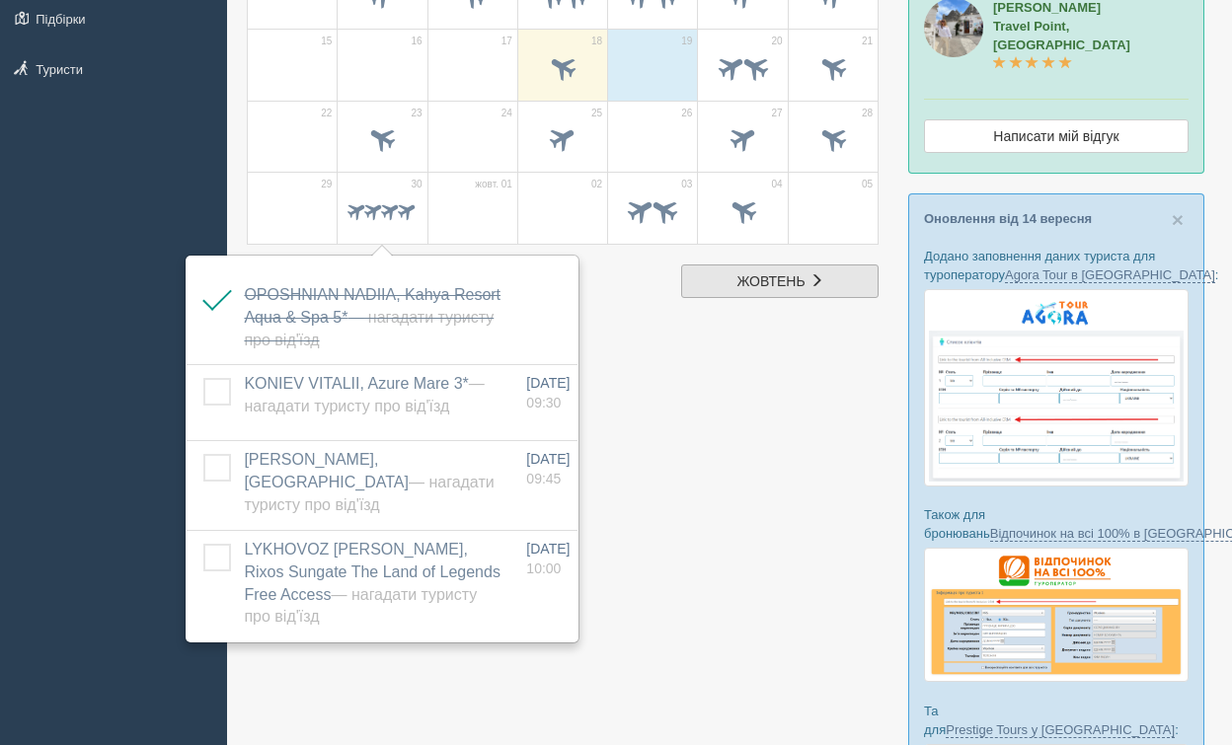
click at [816, 271] on link "жов жовтень" at bounding box center [779, 282] width 197 height 34
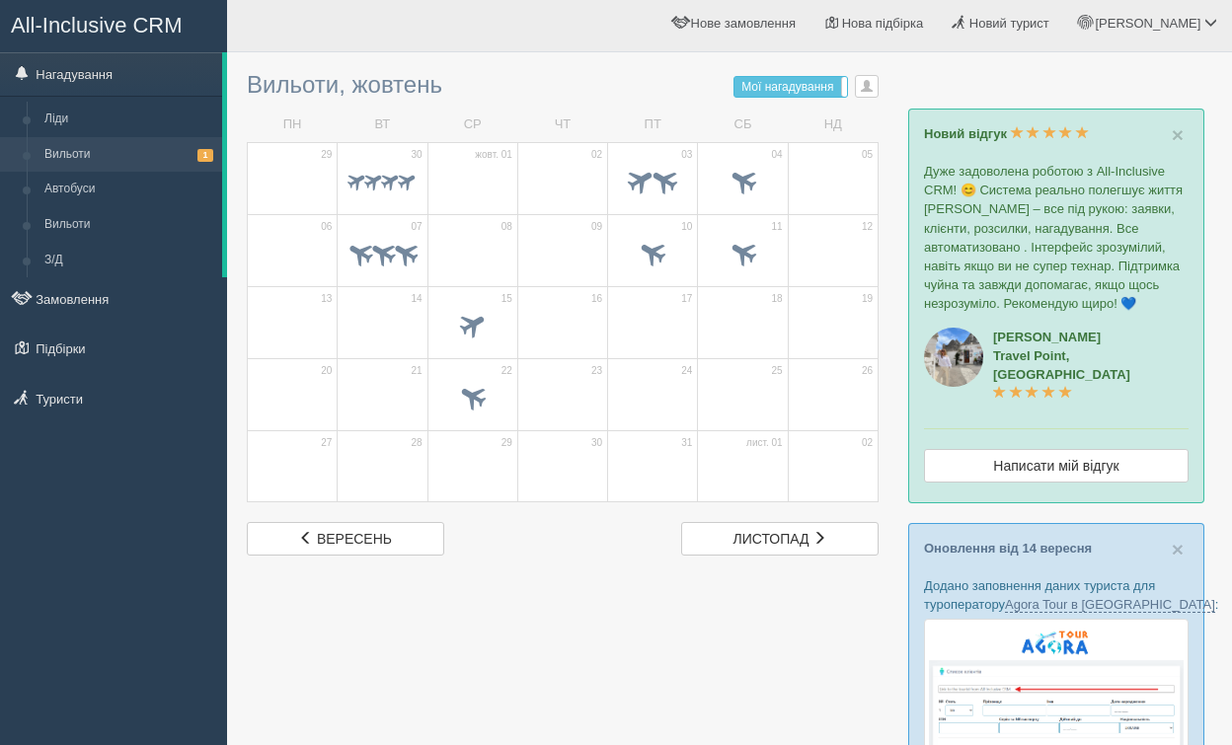
scroll to position [8, 0]
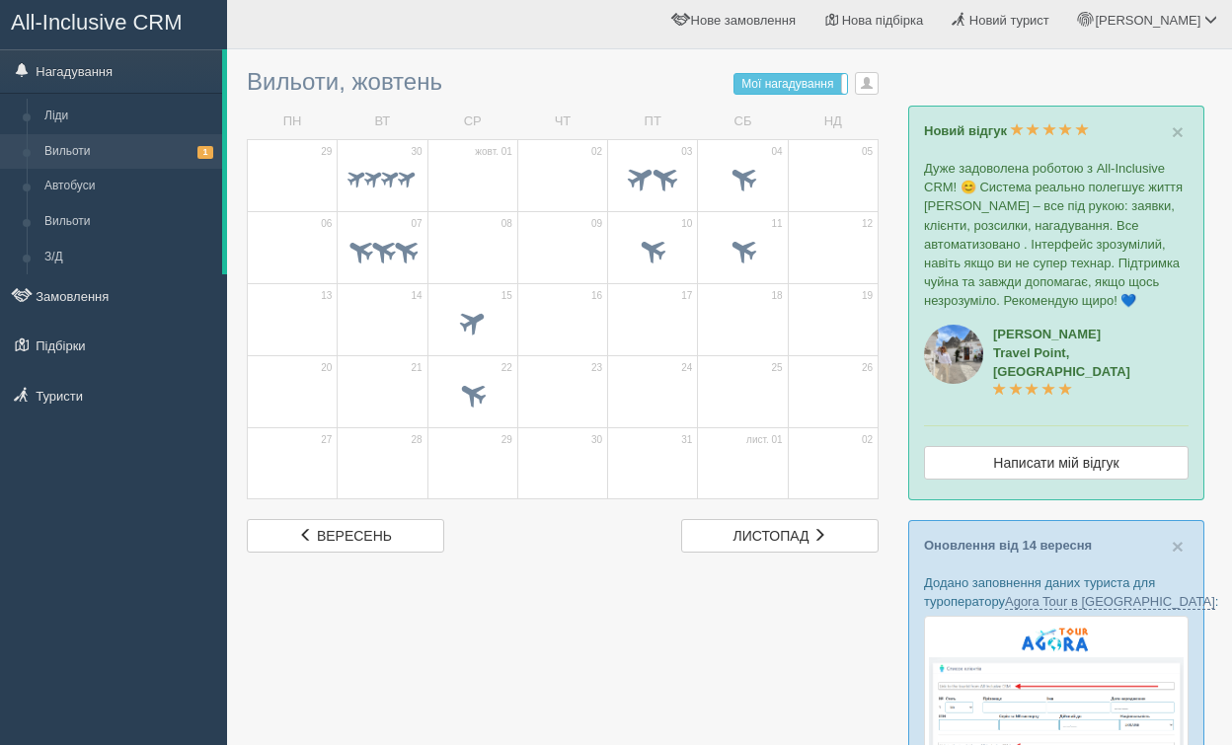
click at [318, 554] on div at bounding box center [729, 714] width 965 height 1310
click at [333, 534] on span "вересень" at bounding box center [354, 536] width 75 height 16
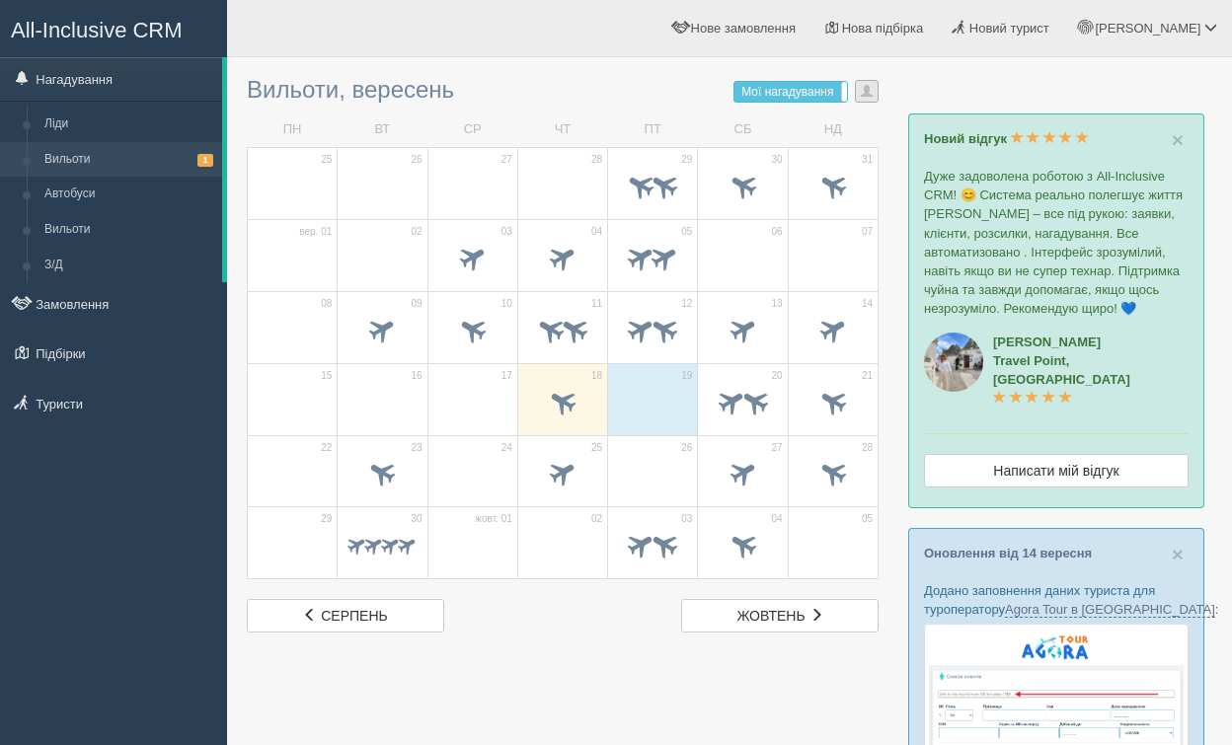
click at [863, 89] on span "button" at bounding box center [867, 91] width 12 height 12
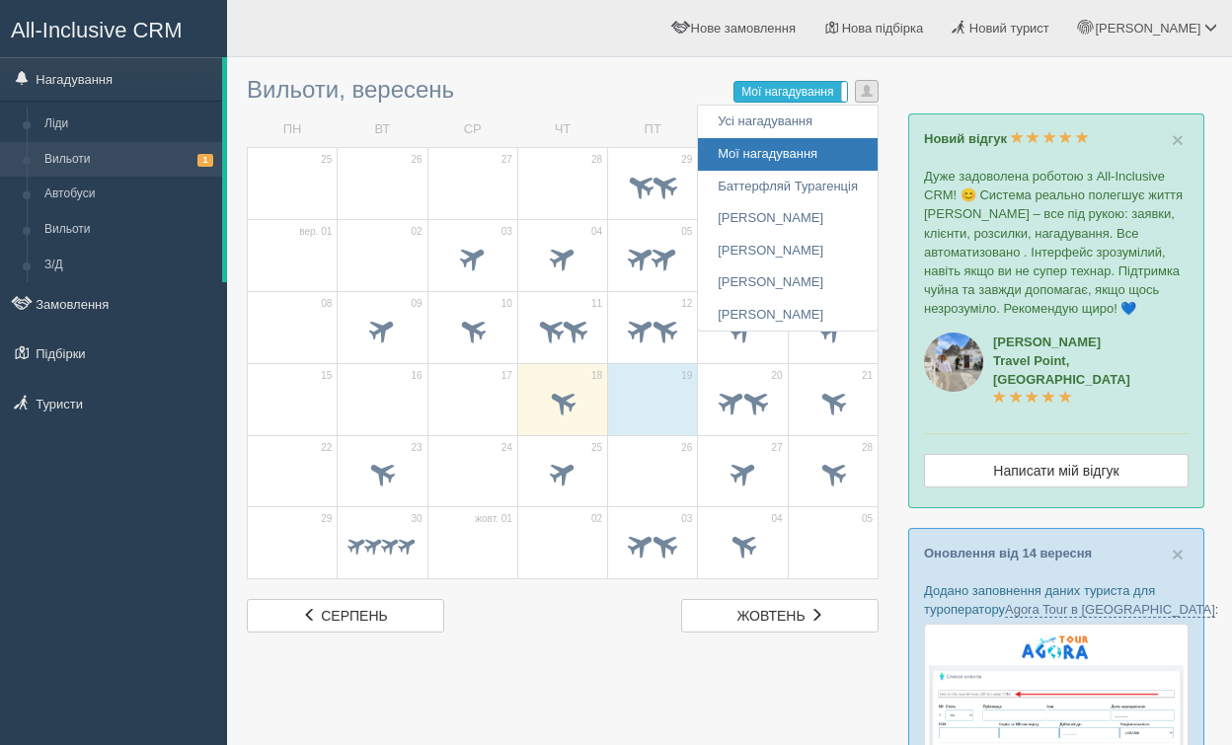
click at [829, 93] on span "Мої нагадування" at bounding box center [787, 92] width 92 height 14
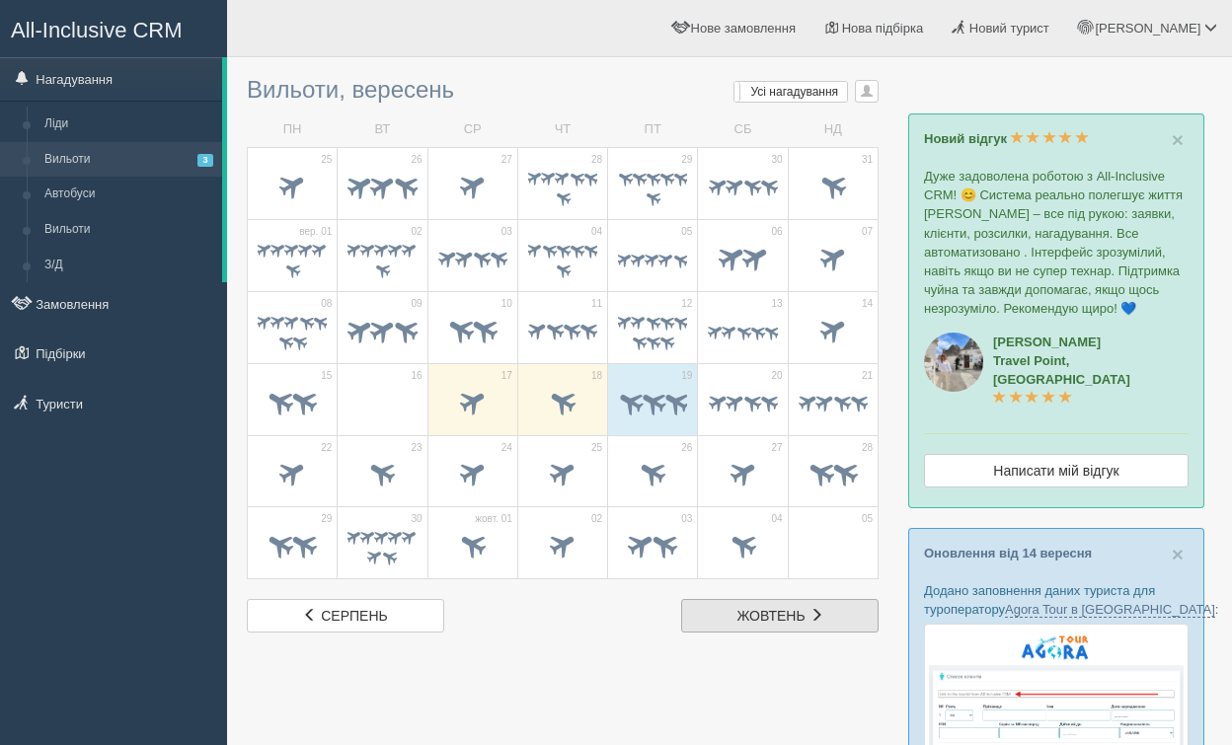
click at [825, 619] on link "жов жовтень" at bounding box center [779, 616] width 197 height 34
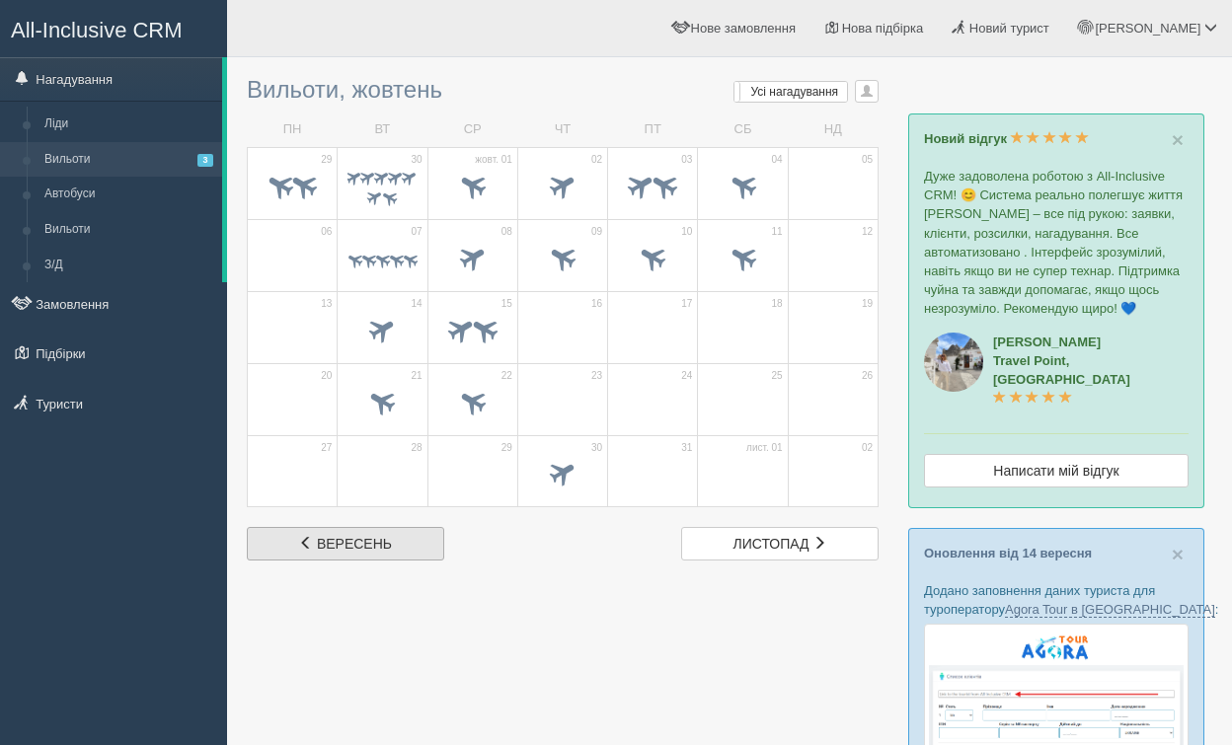
click at [400, 547] on link "вер вересень" at bounding box center [345, 544] width 197 height 34
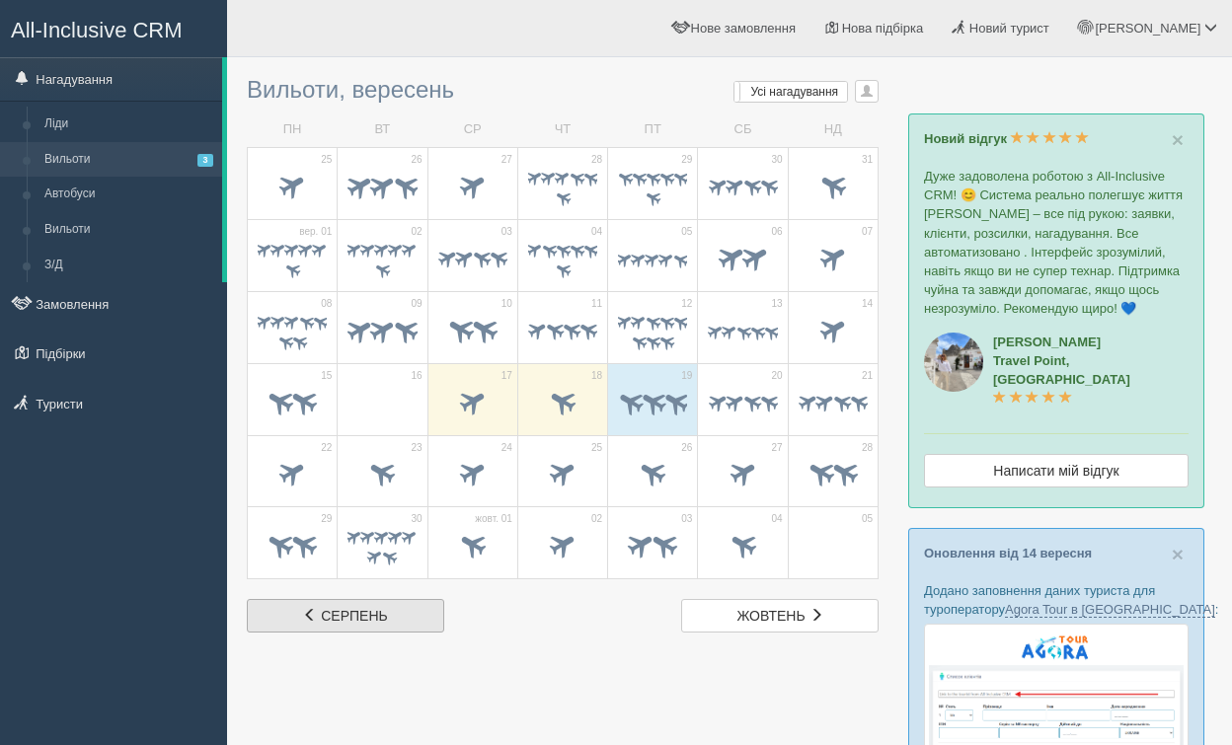
click at [381, 611] on span "серпень" at bounding box center [354, 616] width 66 height 16
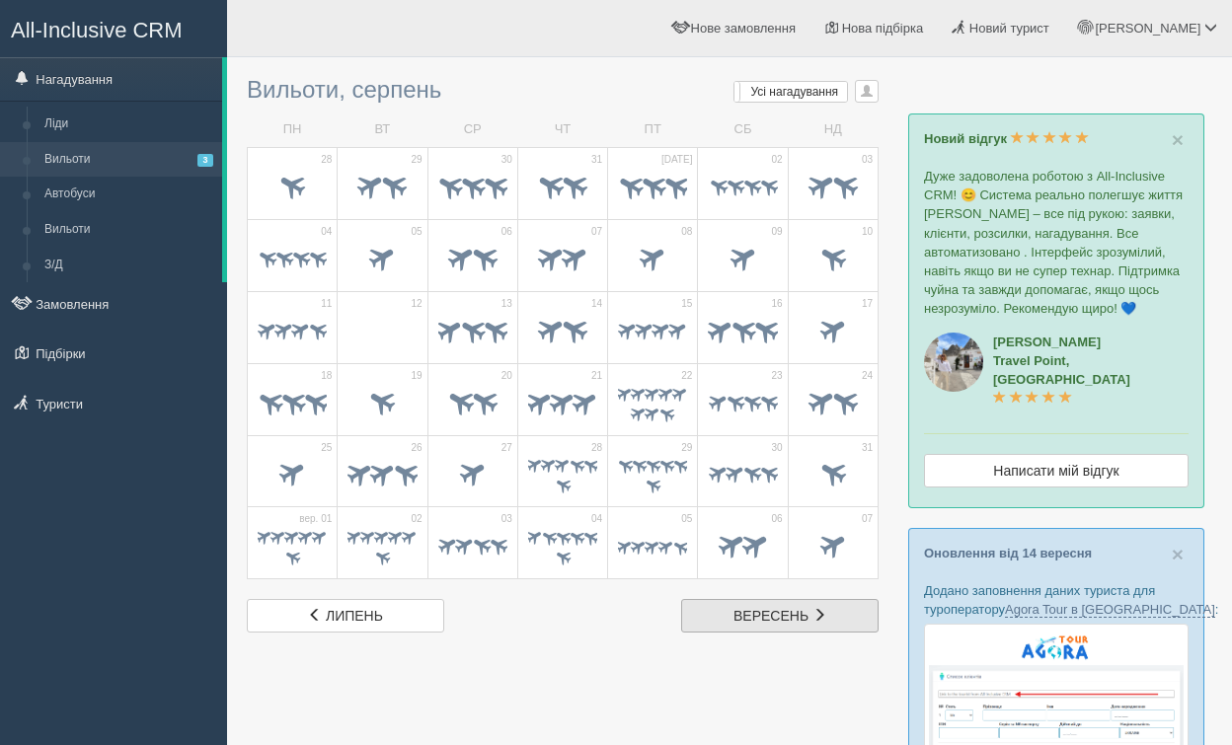
click at [797, 621] on span "вересень" at bounding box center [770, 616] width 75 height 16
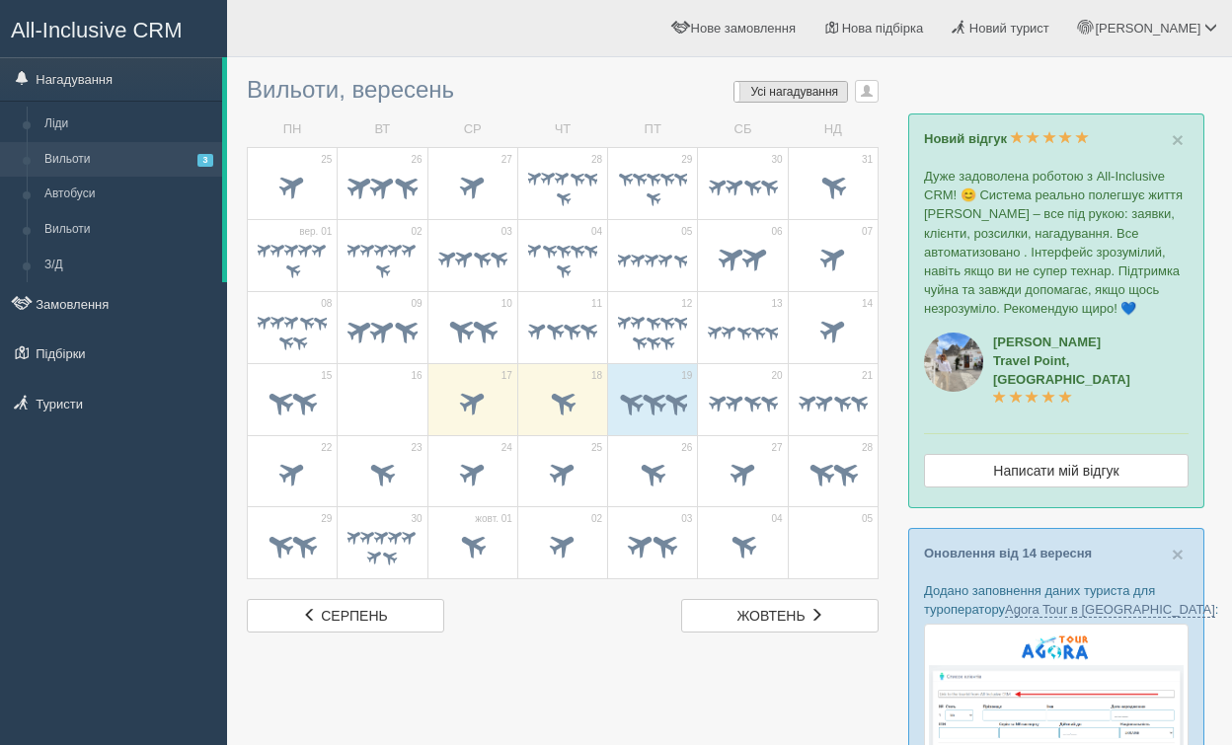
click at [846, 86] on label "Усі нагадування Усі" at bounding box center [790, 92] width 113 height 20
